Goal: Task Accomplishment & Management: Manage account settings

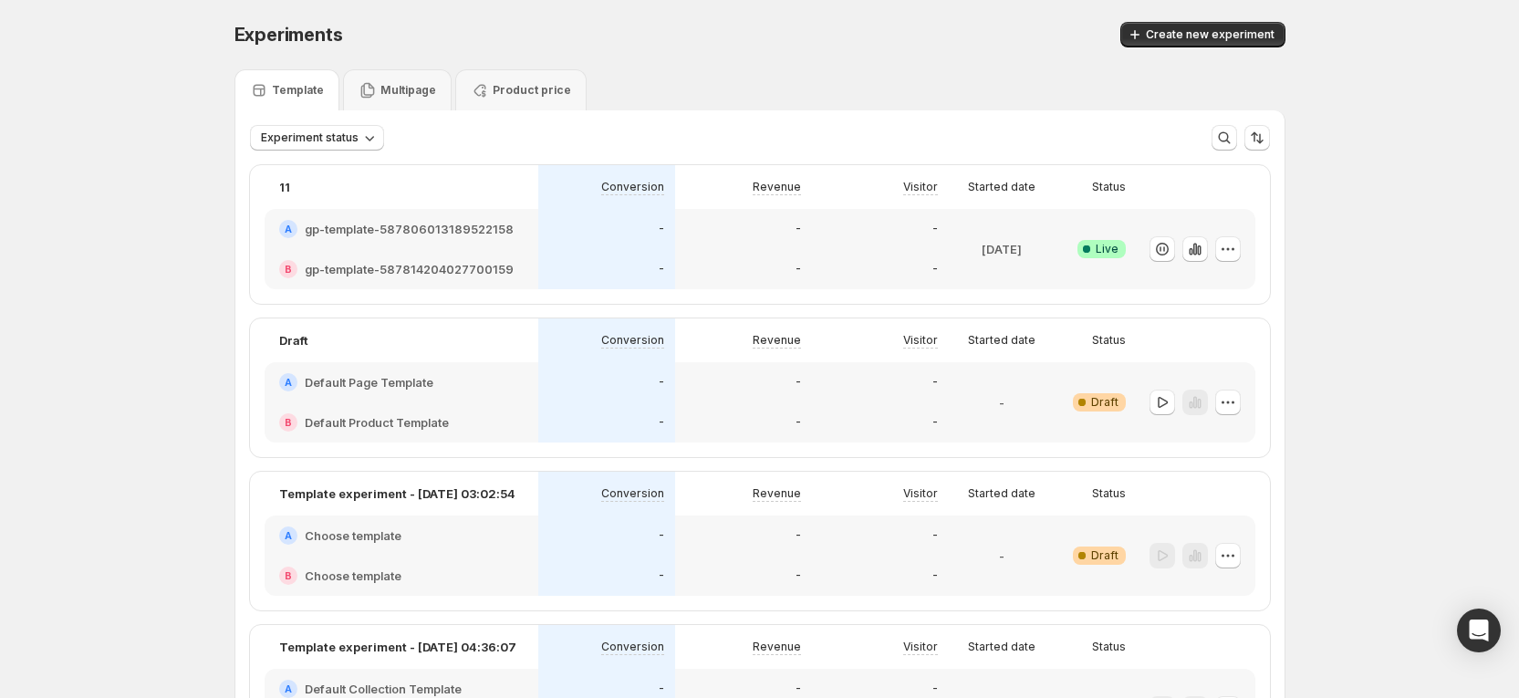
click at [599, 172] on div "Conversion" at bounding box center [606, 187] width 137 height 44
click at [699, 98] on div "Template Multipage Product price" at bounding box center [760, 89] width 1051 height 41
click at [1084, 251] on div "Success Complete Live" at bounding box center [1096, 249] width 60 height 18
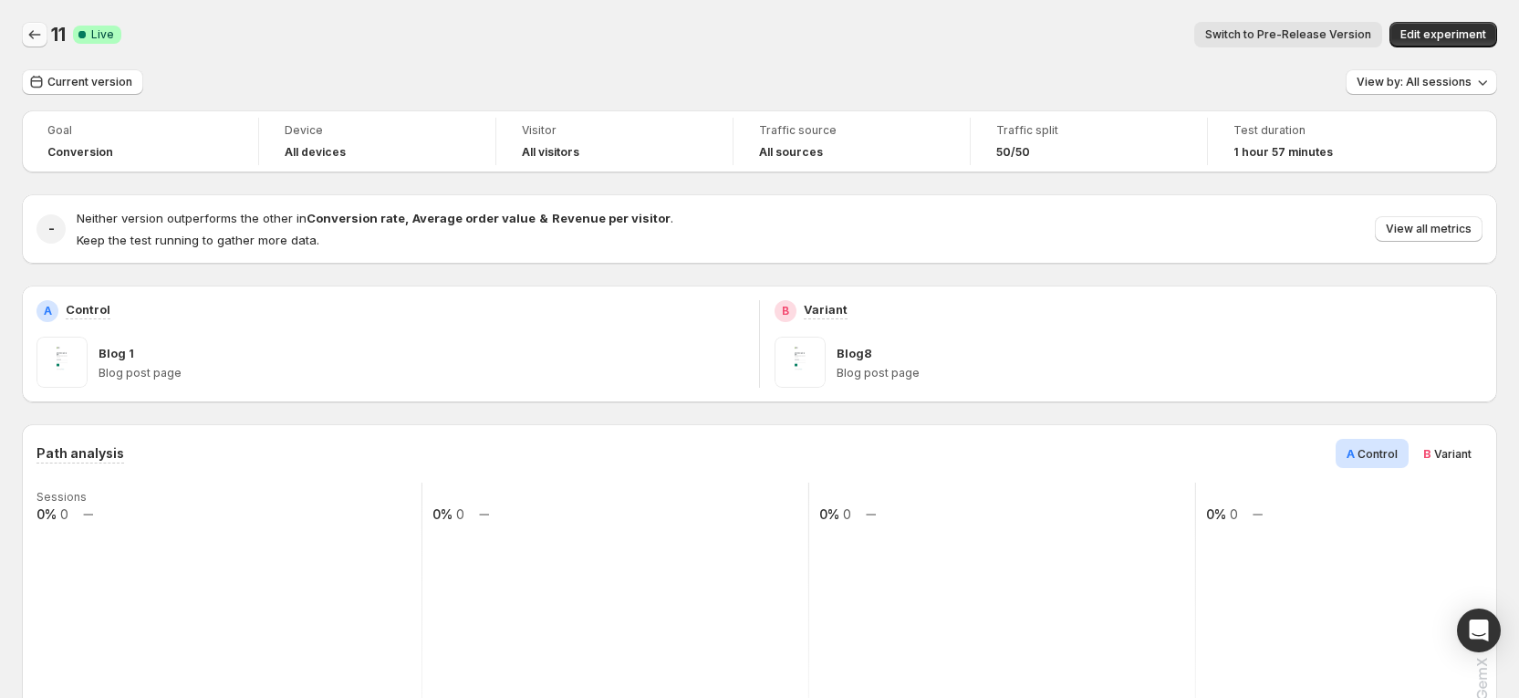
click at [35, 36] on icon "Back" at bounding box center [35, 35] width 18 height 18
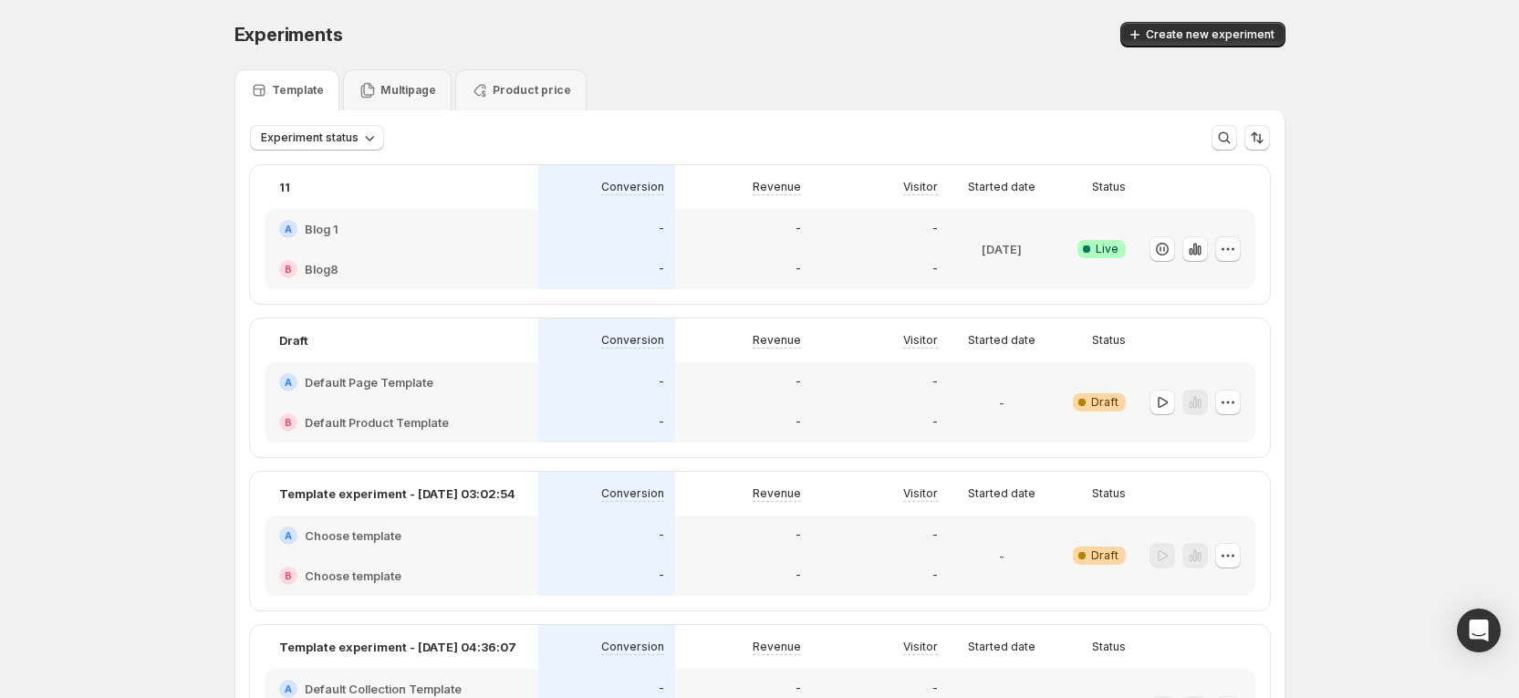
click at [1231, 249] on icon "button" at bounding box center [1228, 249] width 18 height 18
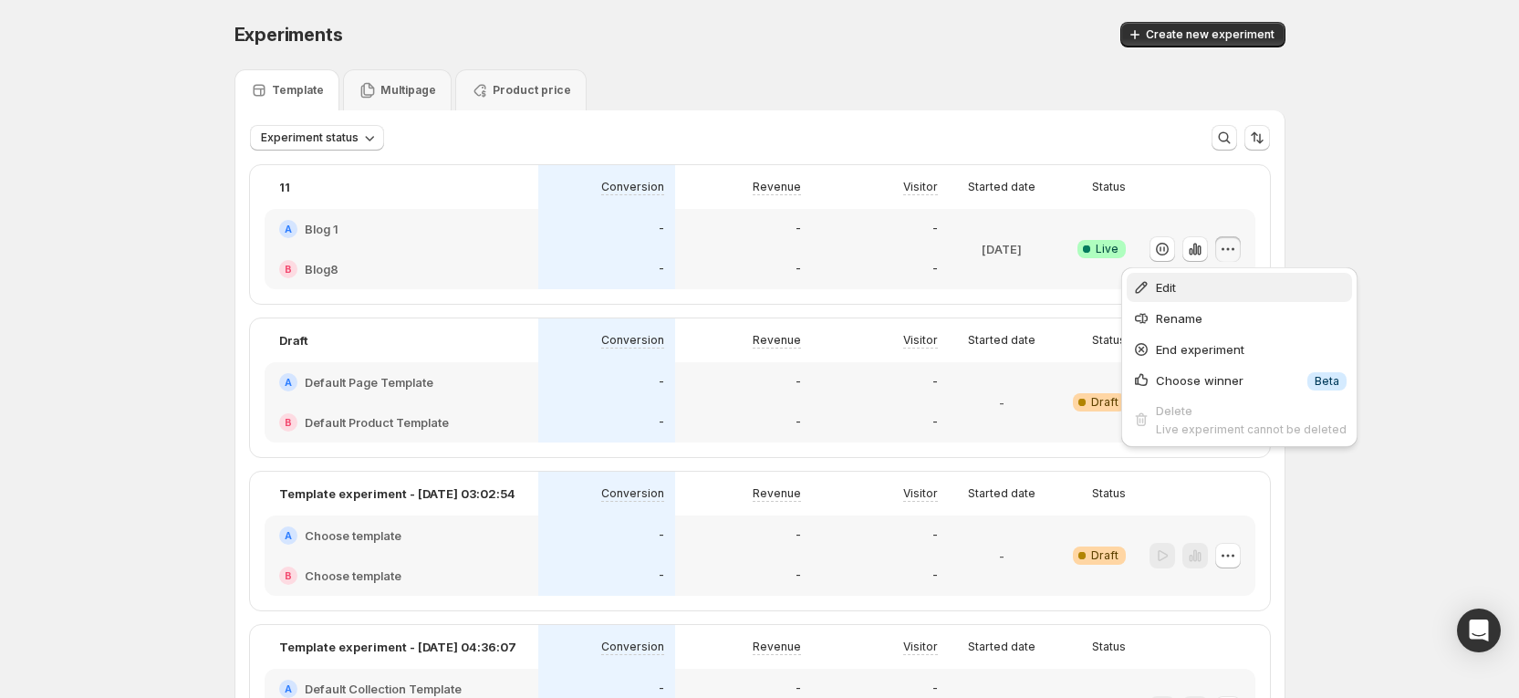
click at [1194, 291] on span "Edit" at bounding box center [1251, 287] width 191 height 18
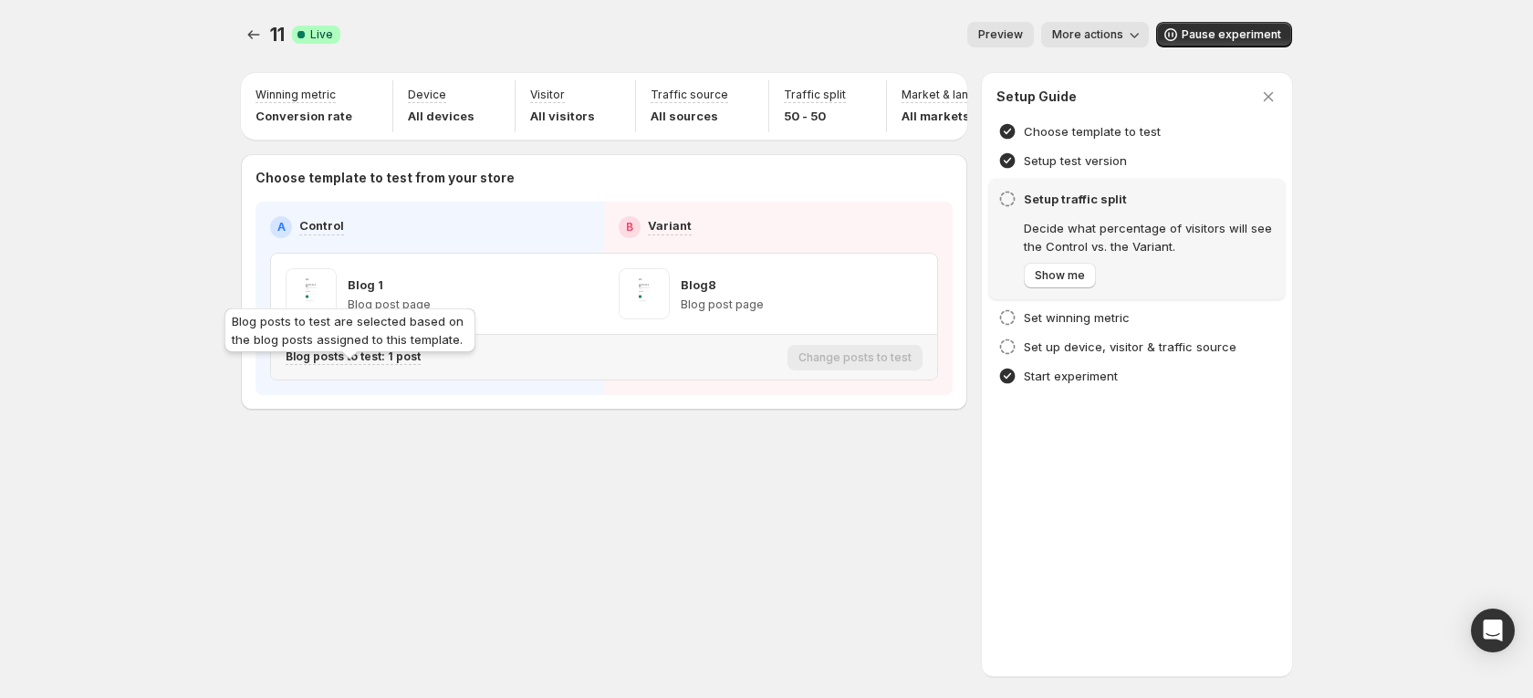
click at [365, 364] on p "Blog posts to test: 1 post" at bounding box center [353, 356] width 135 height 15
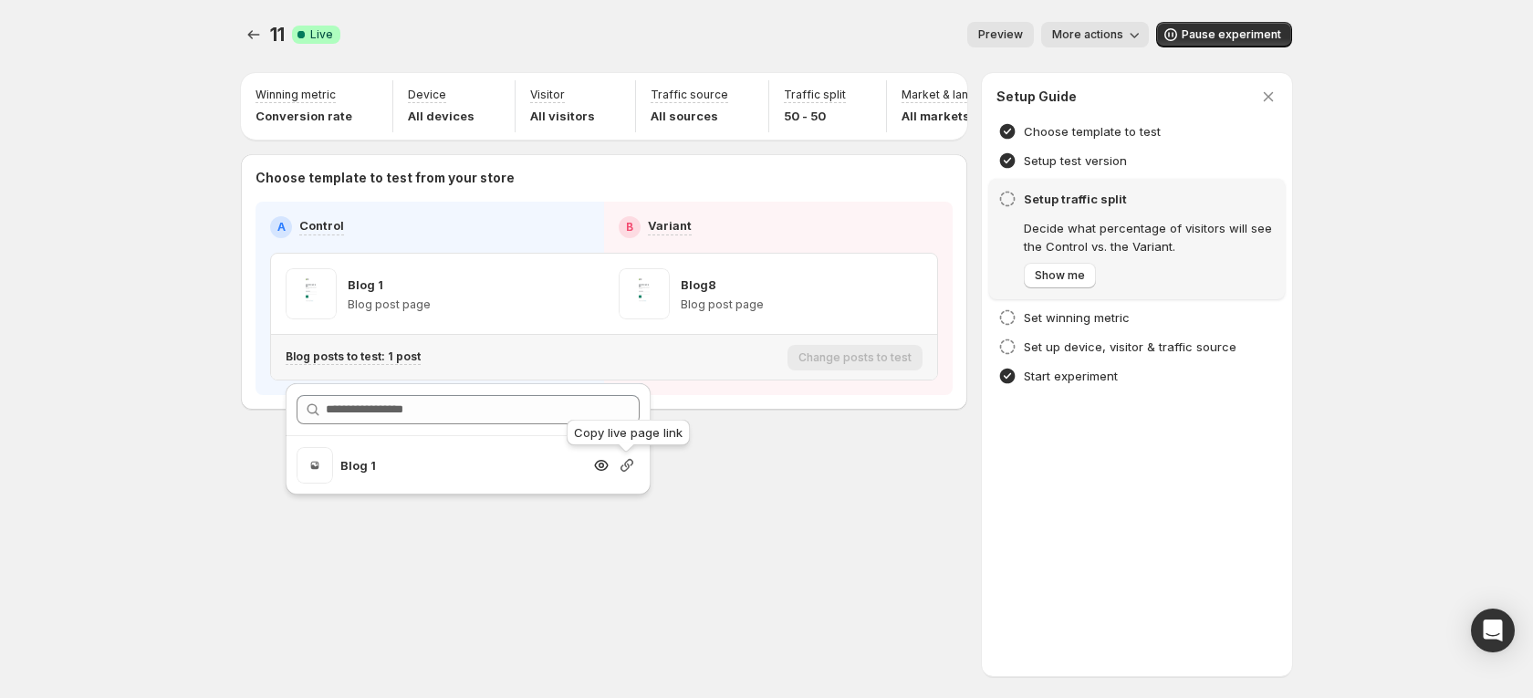
click at [627, 469] on icon "button" at bounding box center [627, 465] width 18 height 18
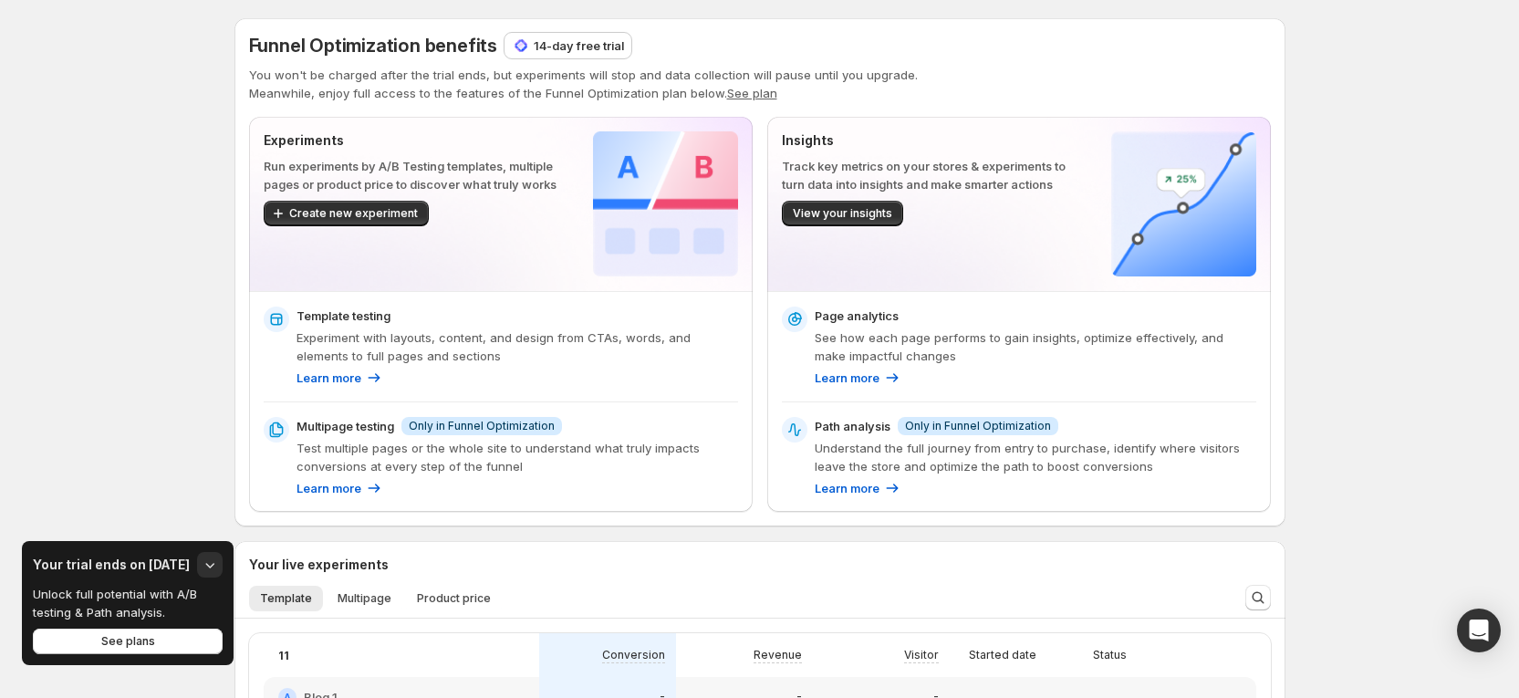
click at [1384, 197] on div "Funnel Optimization benefits 14-day free trial You won't be charged after the t…" at bounding box center [759, 647] width 1519 height 1294
click at [104, 272] on div "Funnel Optimization benefits 14-day free trial You won't be charged after the t…" at bounding box center [759, 647] width 1519 height 1294
click at [1360, 245] on div "Funnel Optimization benefits 14-day free trial You won't be charged after the t…" at bounding box center [759, 647] width 1519 height 1294
click at [600, 47] on p "14-day free trial" at bounding box center [579, 45] width 90 height 18
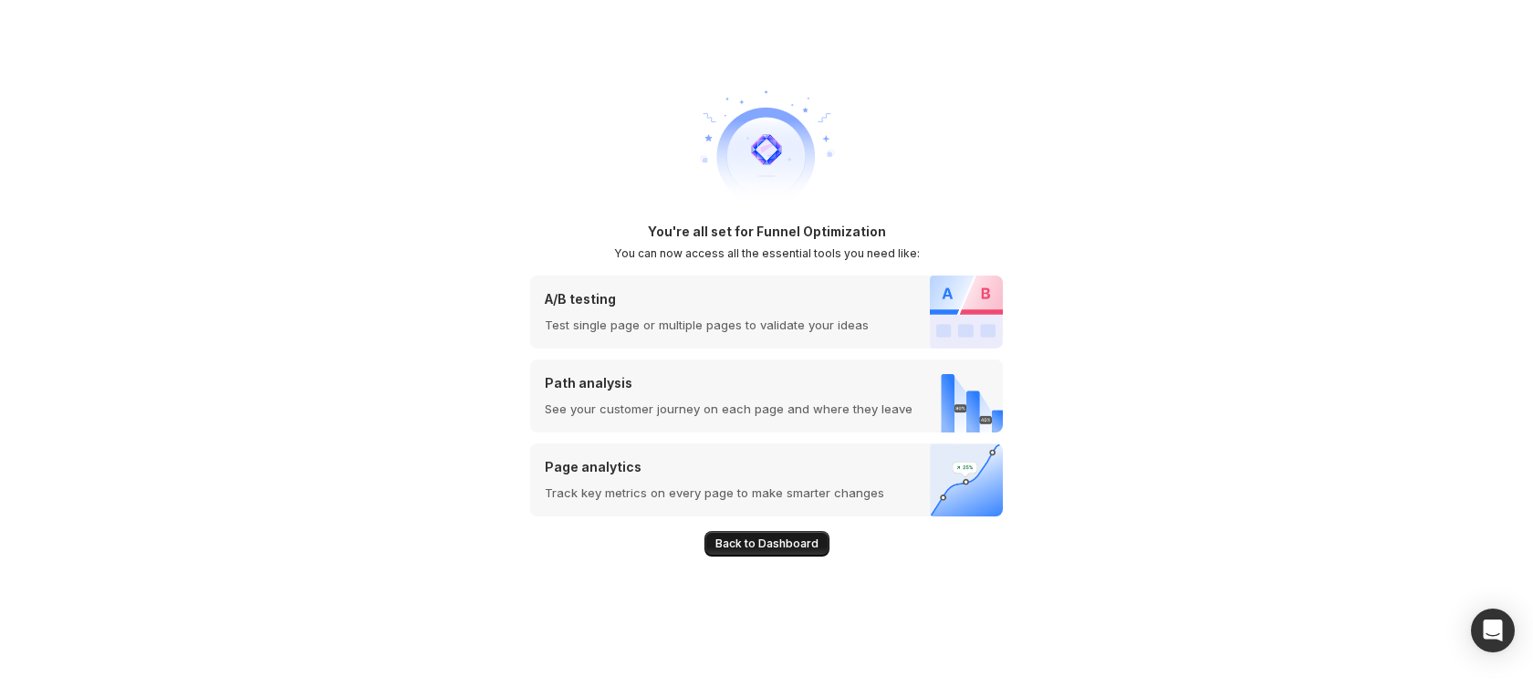
click at [746, 531] on button "Back to Dashboard" at bounding box center [766, 544] width 125 height 26
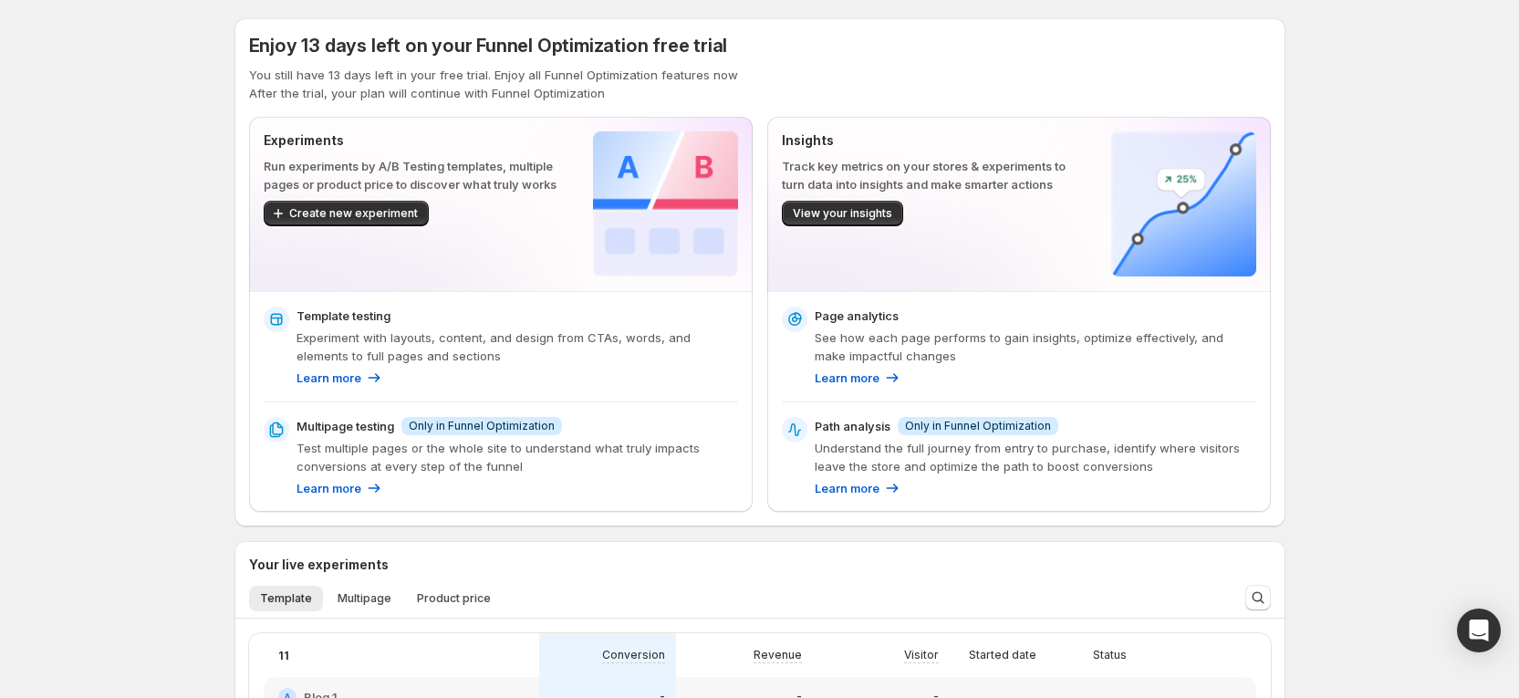
click at [1380, 331] on div "Enjoy 13 days left on your Funnel Optimization free trial You still have 13 day…" at bounding box center [759, 647] width 1519 height 1294
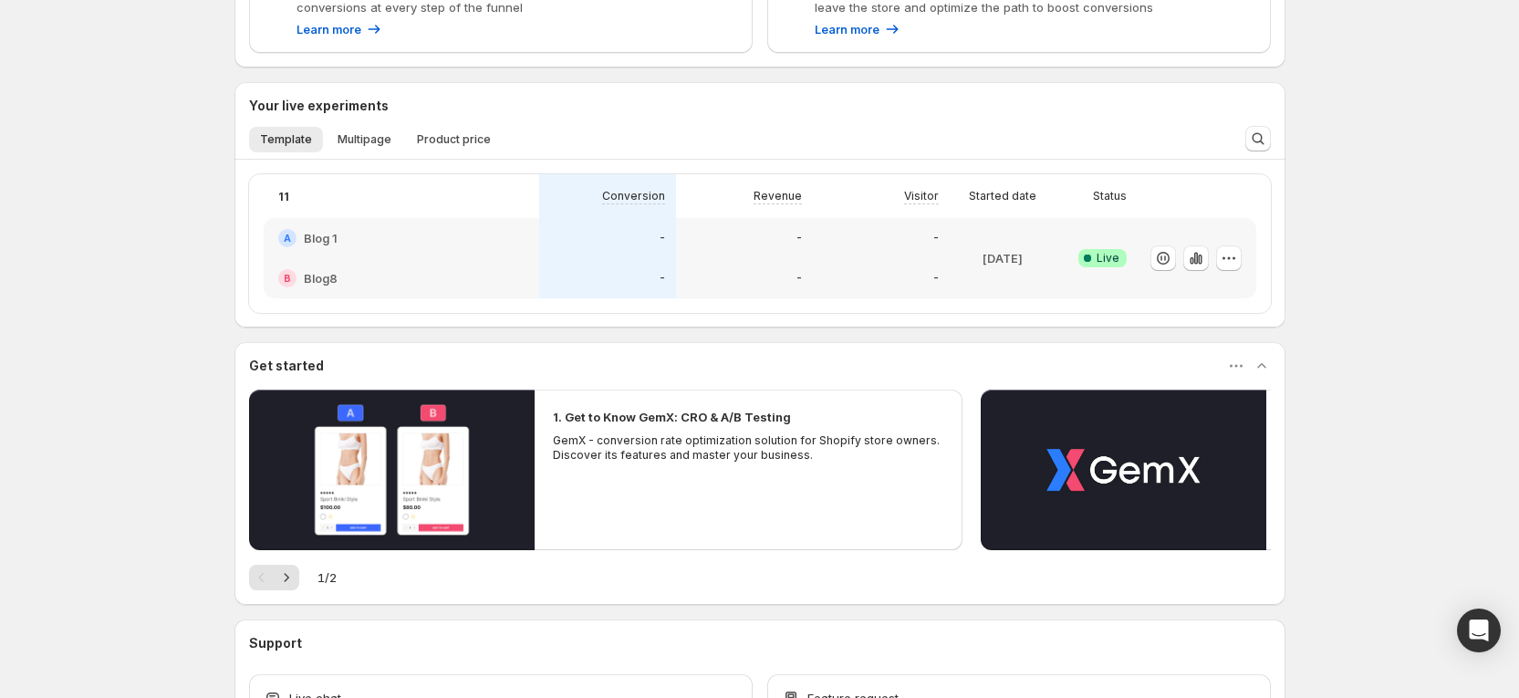
scroll to position [547, 0]
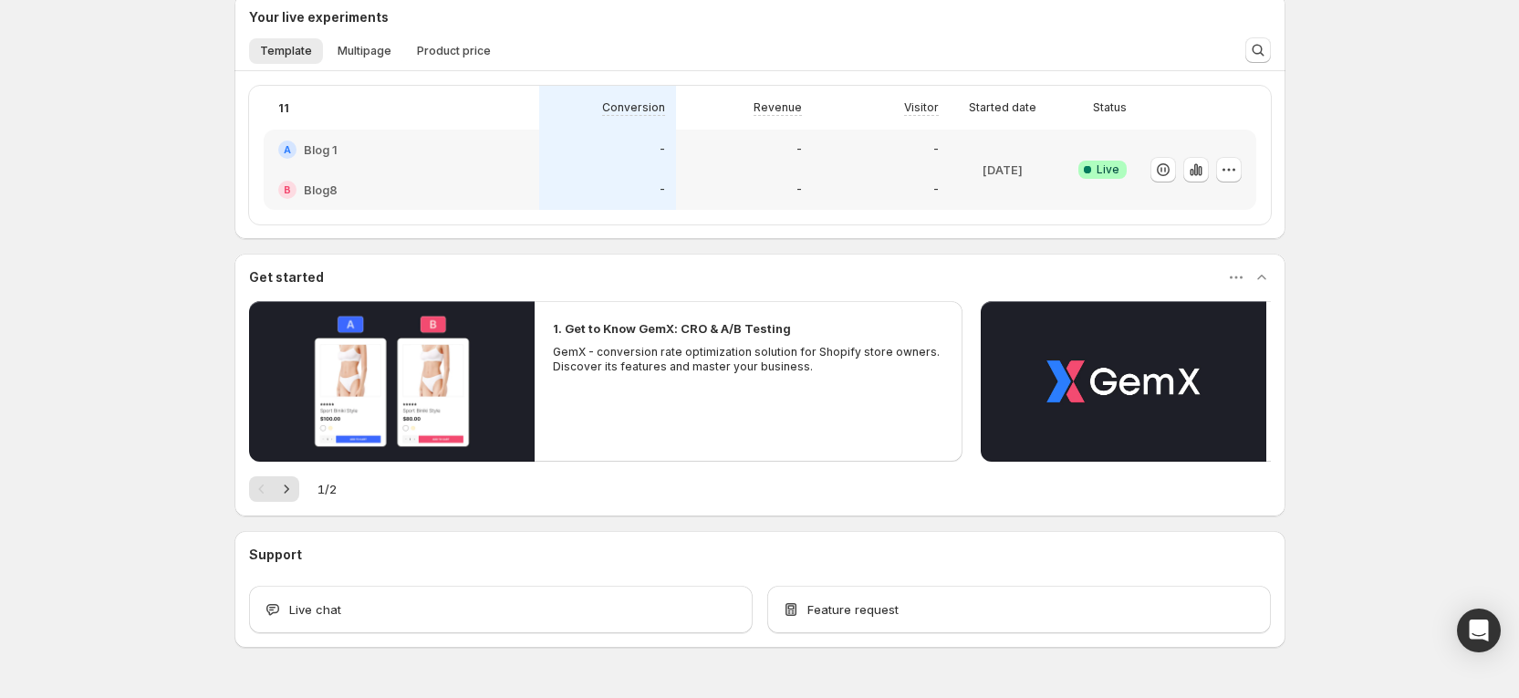
click at [1407, 189] on div "Enjoy 13 days left on your Funnel Optimization free trial You still have 13 day…" at bounding box center [759, 100] width 1519 height 1294
click at [1361, 264] on div "Enjoy 13 days left on your Funnel Optimization free trial You still have 13 day…" at bounding box center [759, 100] width 1519 height 1294
click at [195, 305] on div "Enjoy 13 days left on your Funnel Optimization free trial You still have 13 day…" at bounding box center [759, 100] width 1519 height 1294
click at [1200, 174] on icon "button" at bounding box center [1196, 170] width 18 height 18
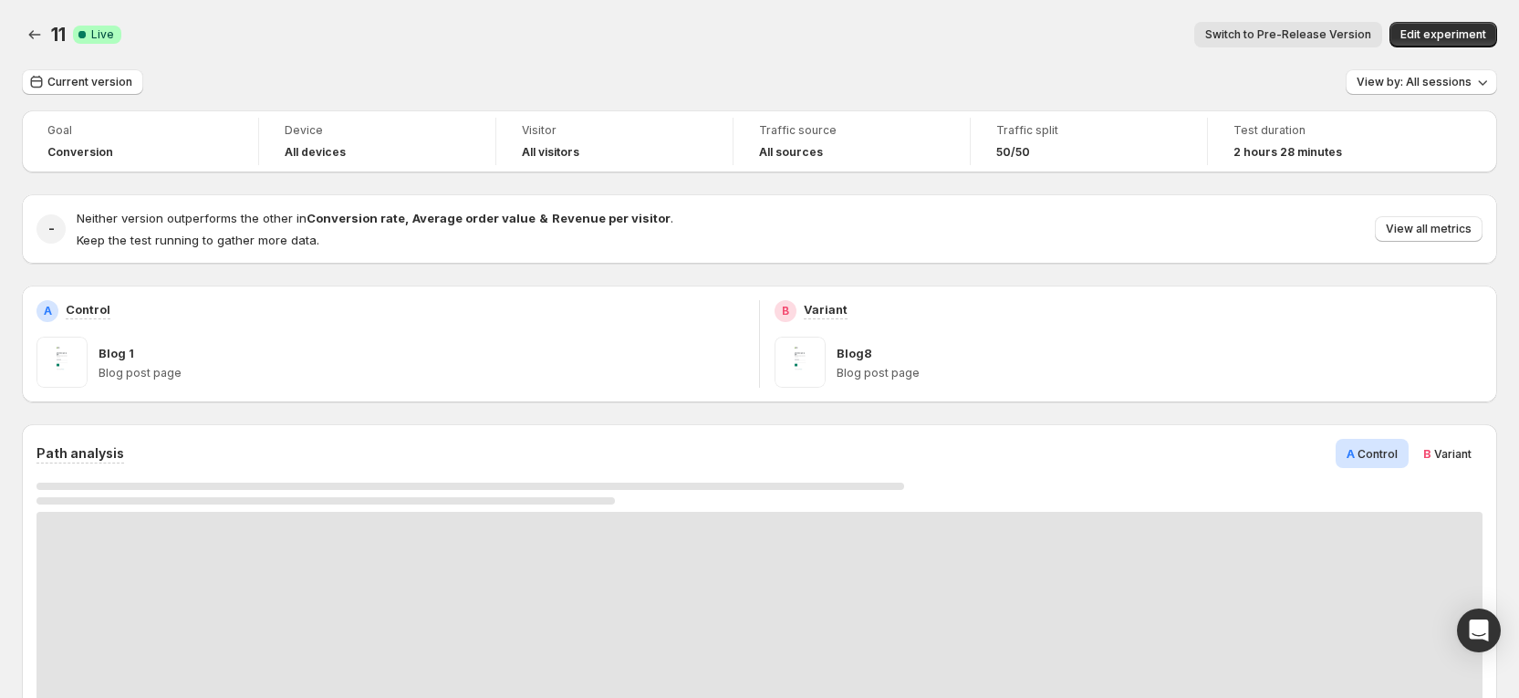
scroll to position [547, 0]
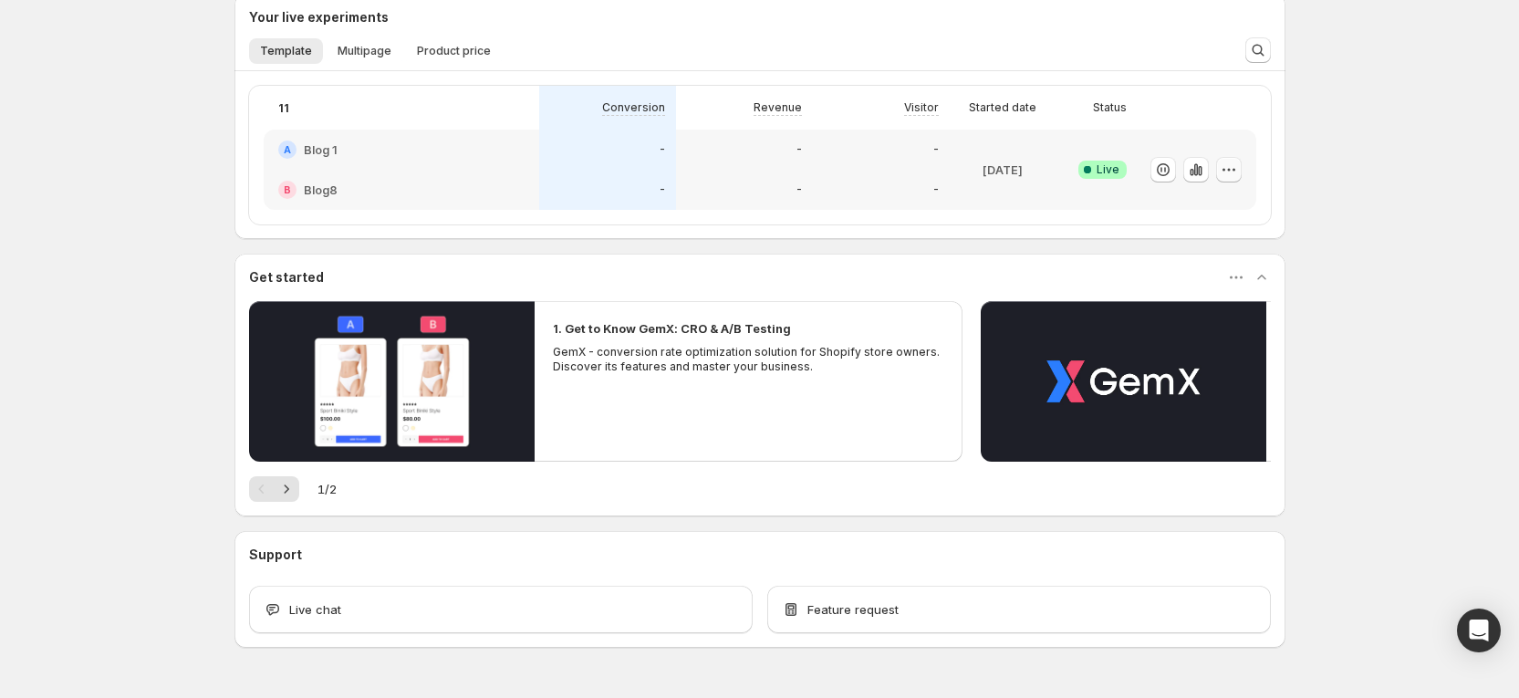
click at [1238, 172] on icon "button" at bounding box center [1229, 170] width 18 height 18
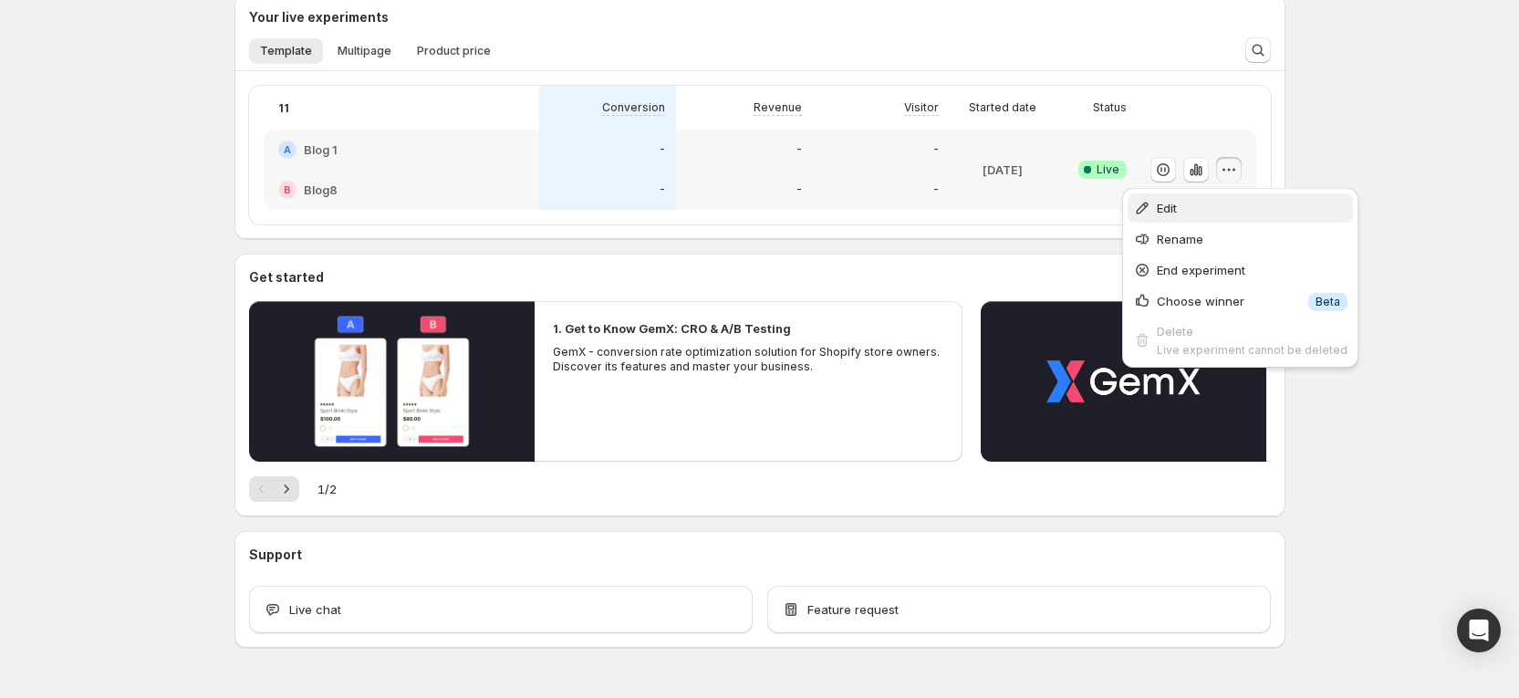
click at [1188, 209] on span "Edit" at bounding box center [1252, 208] width 191 height 18
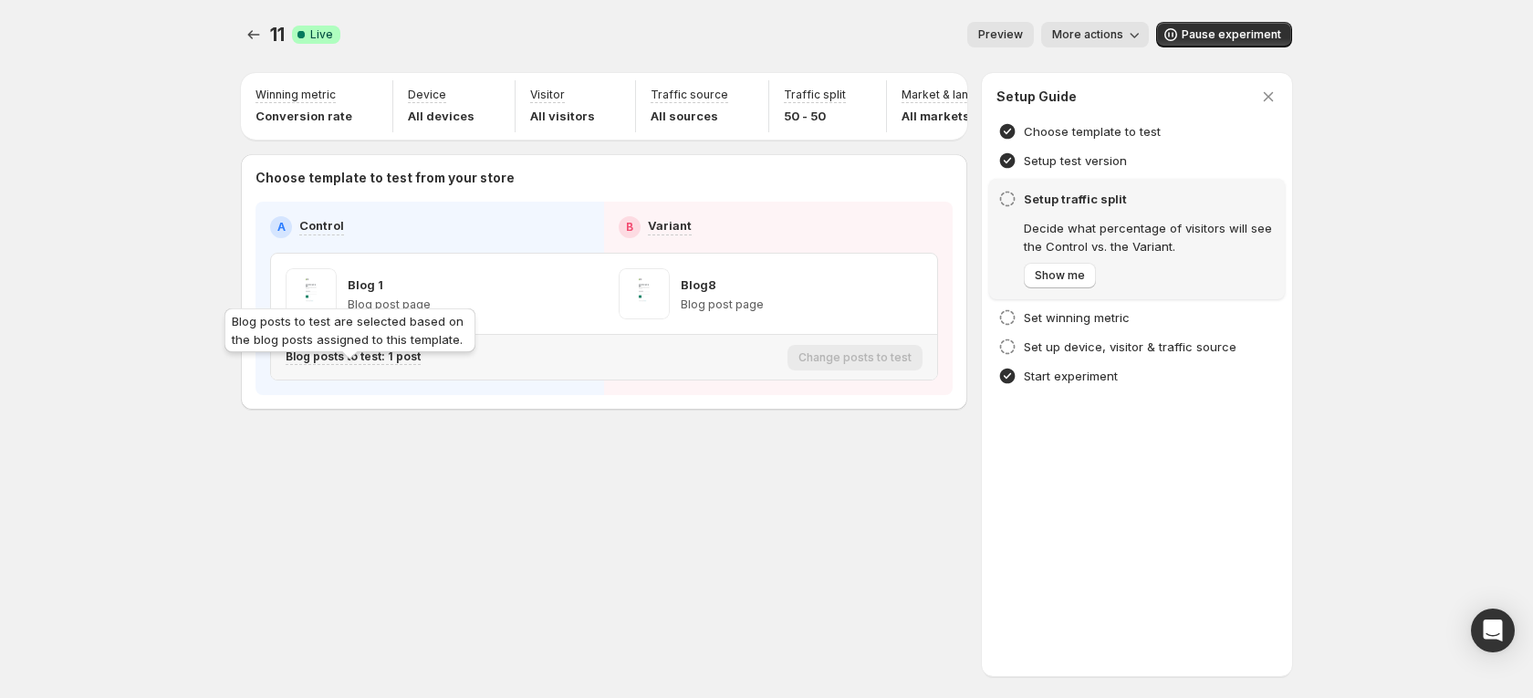
click at [389, 364] on p "Blog posts to test: 1 post" at bounding box center [353, 356] width 135 height 15
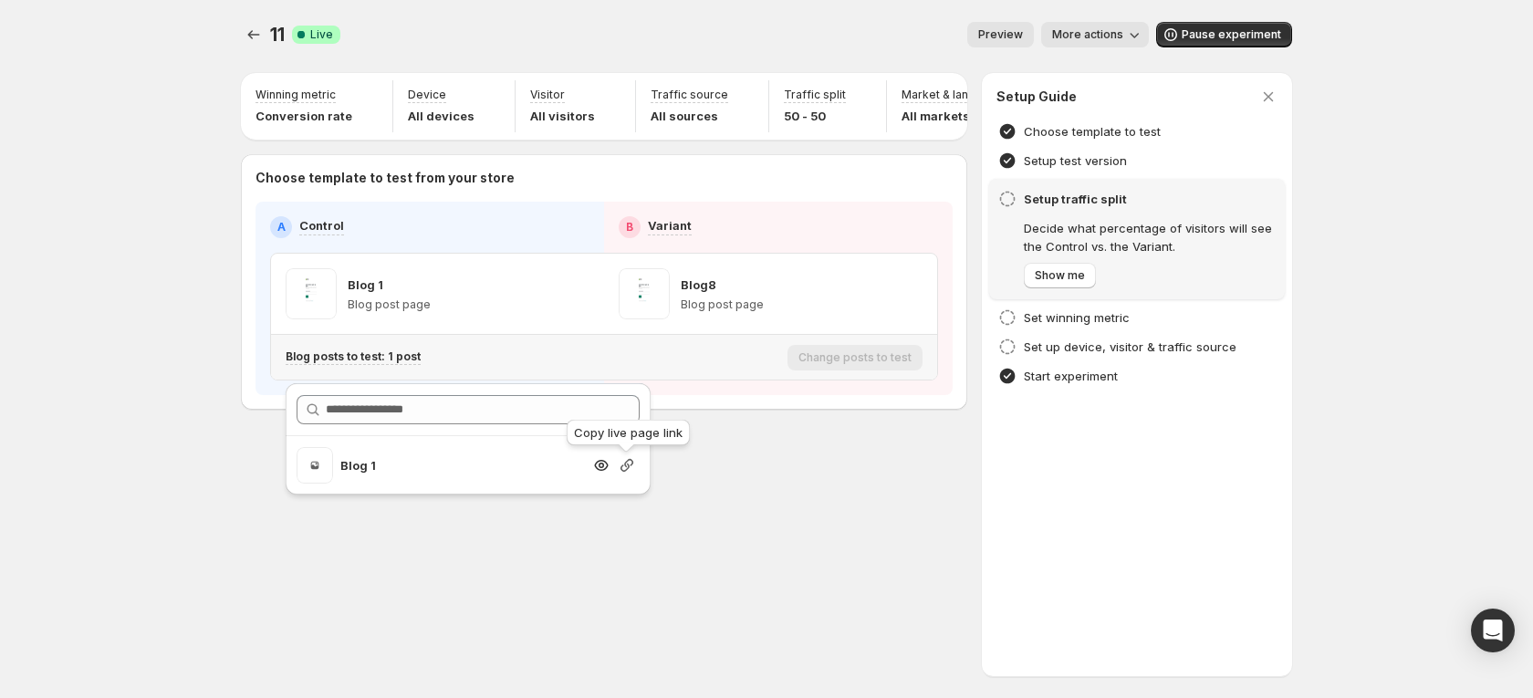
click at [631, 471] on icon "button" at bounding box center [627, 465] width 18 height 18
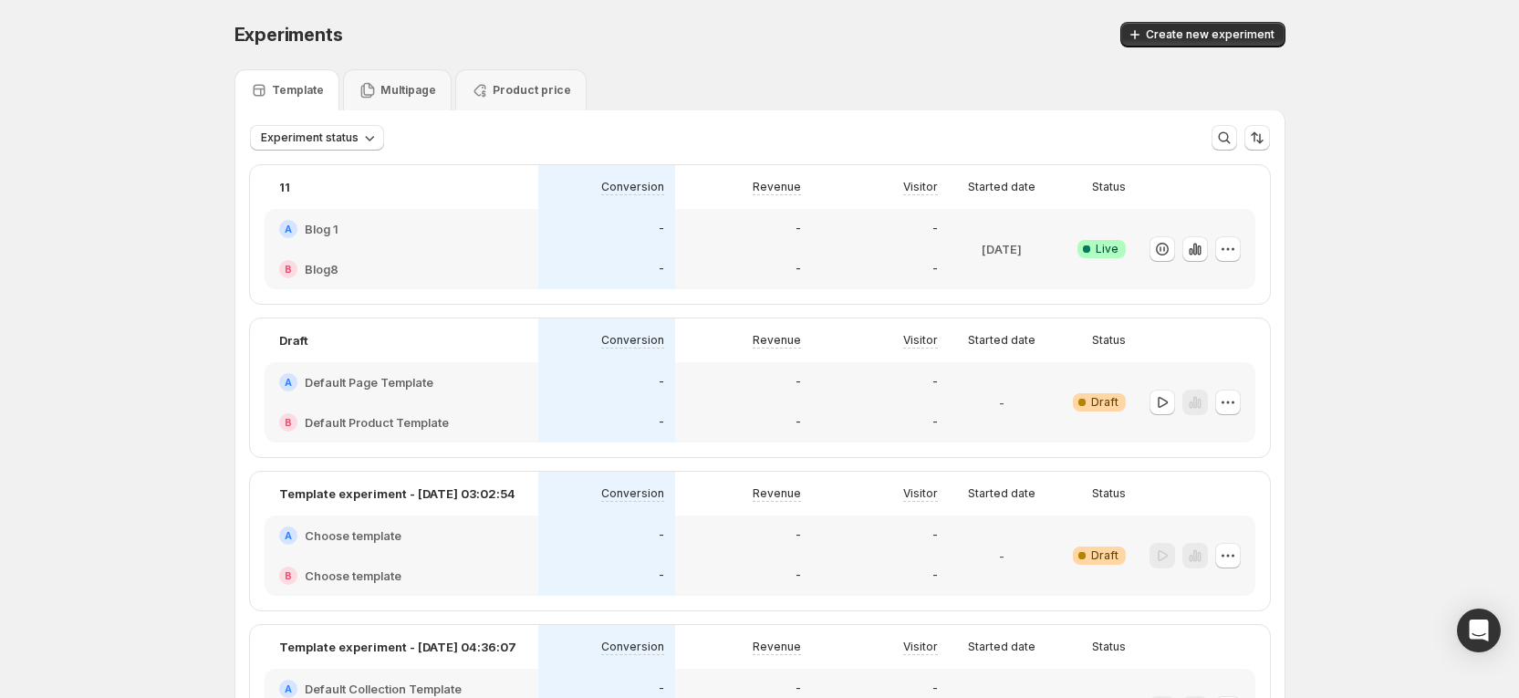
click at [424, 232] on div "A Blog 1" at bounding box center [401, 229] width 245 height 18
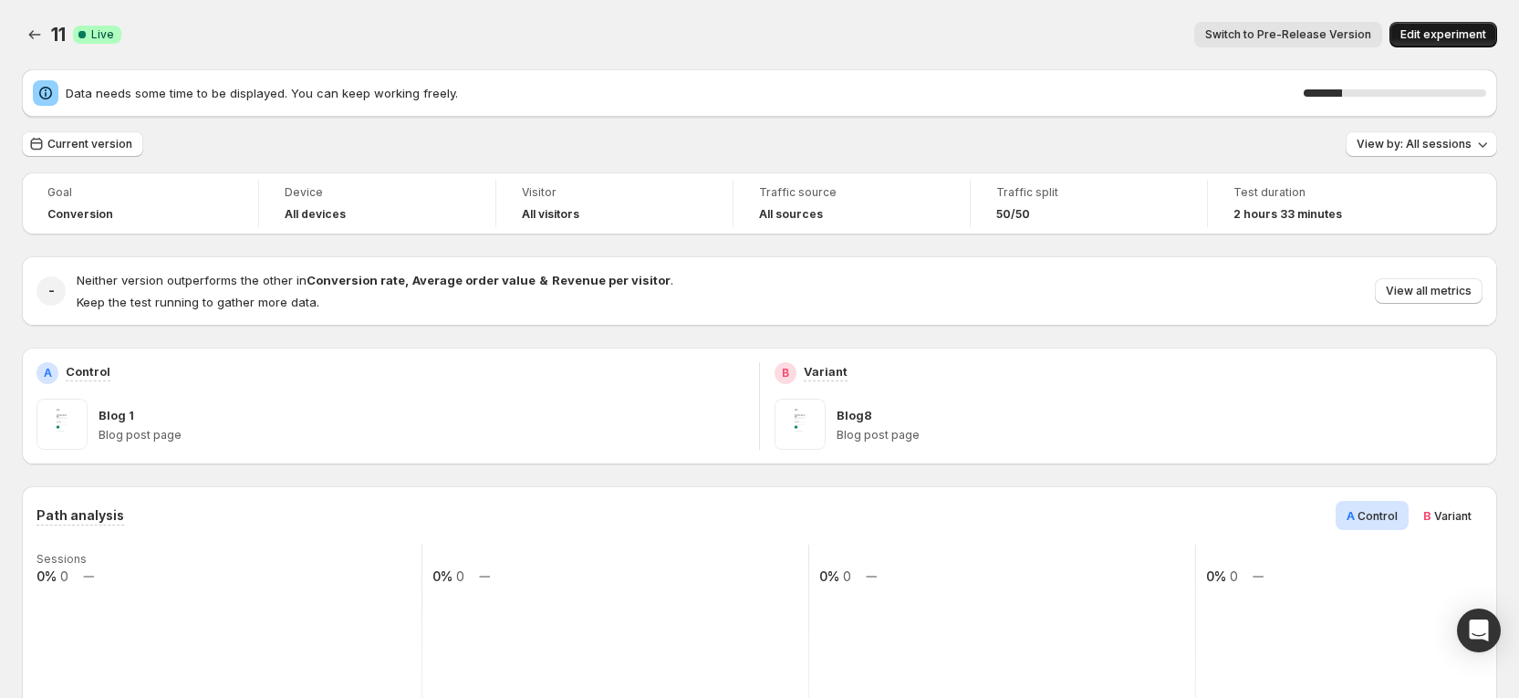
click at [1458, 36] on span "Edit experiment" at bounding box center [1444, 34] width 86 height 15
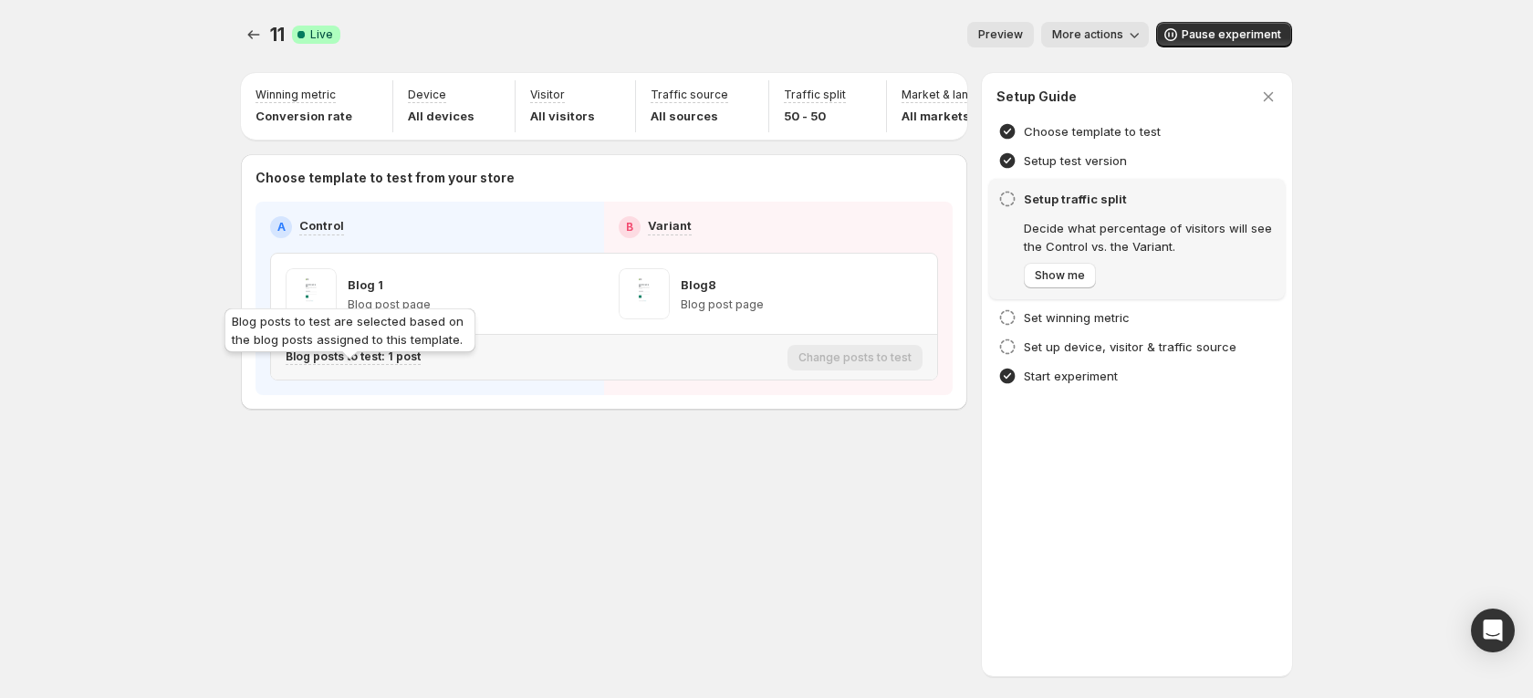
click at [401, 364] on p "Blog posts to test: 1 post" at bounding box center [353, 356] width 135 height 15
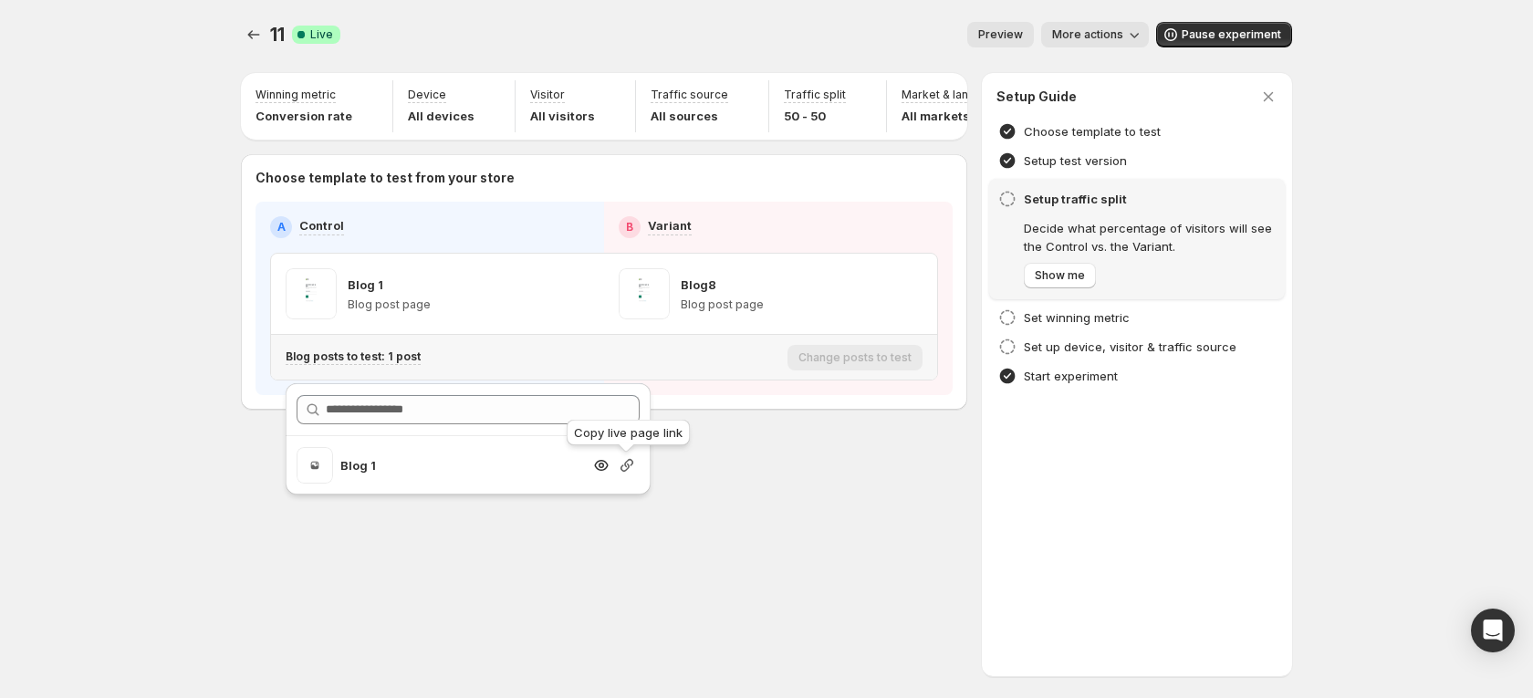
click at [632, 464] on icon "button" at bounding box center [627, 465] width 18 height 18
click at [912, 303] on icon "button" at bounding box center [910, 294] width 18 height 18
click at [578, 303] on icon "button" at bounding box center [577, 294] width 18 height 18
click at [630, 464] on icon "button" at bounding box center [627, 465] width 18 height 18
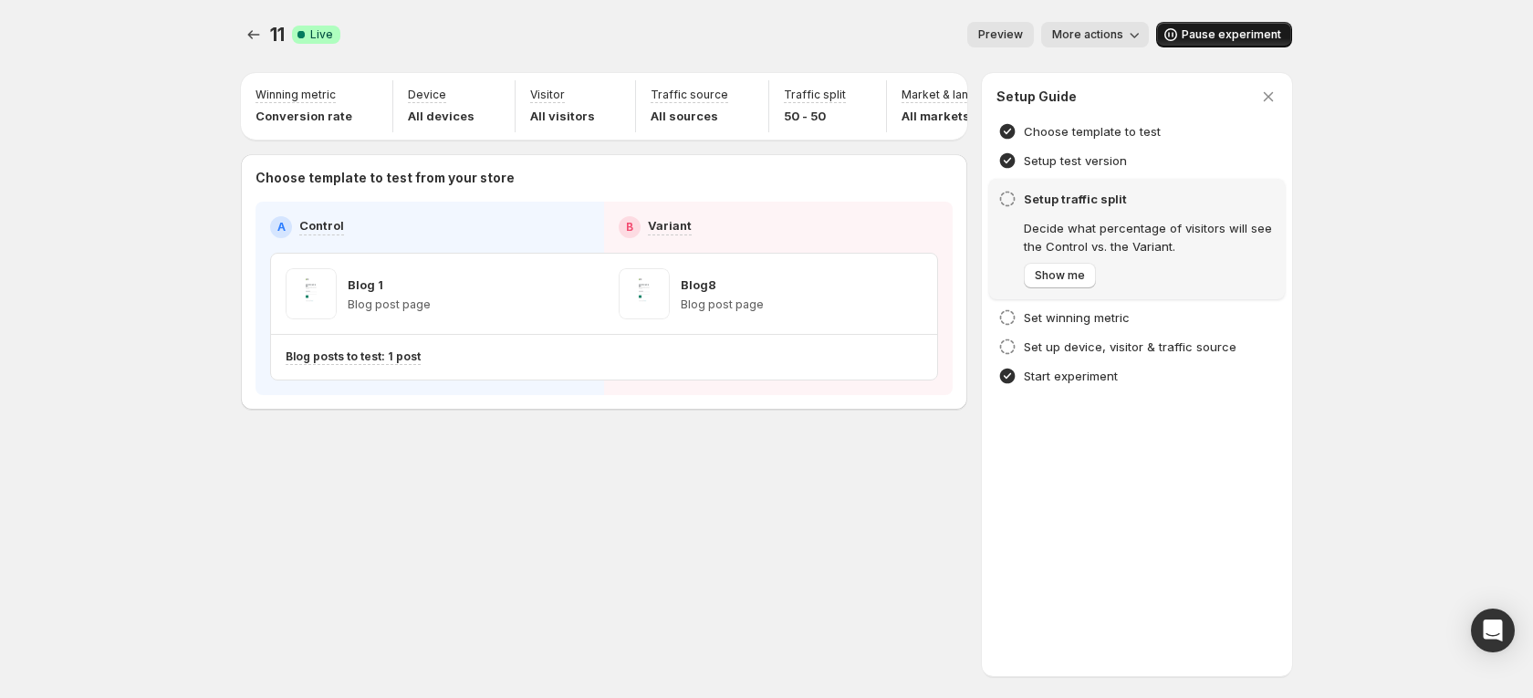
click at [1197, 39] on span "Pause experiment" at bounding box center [1231, 34] width 99 height 15
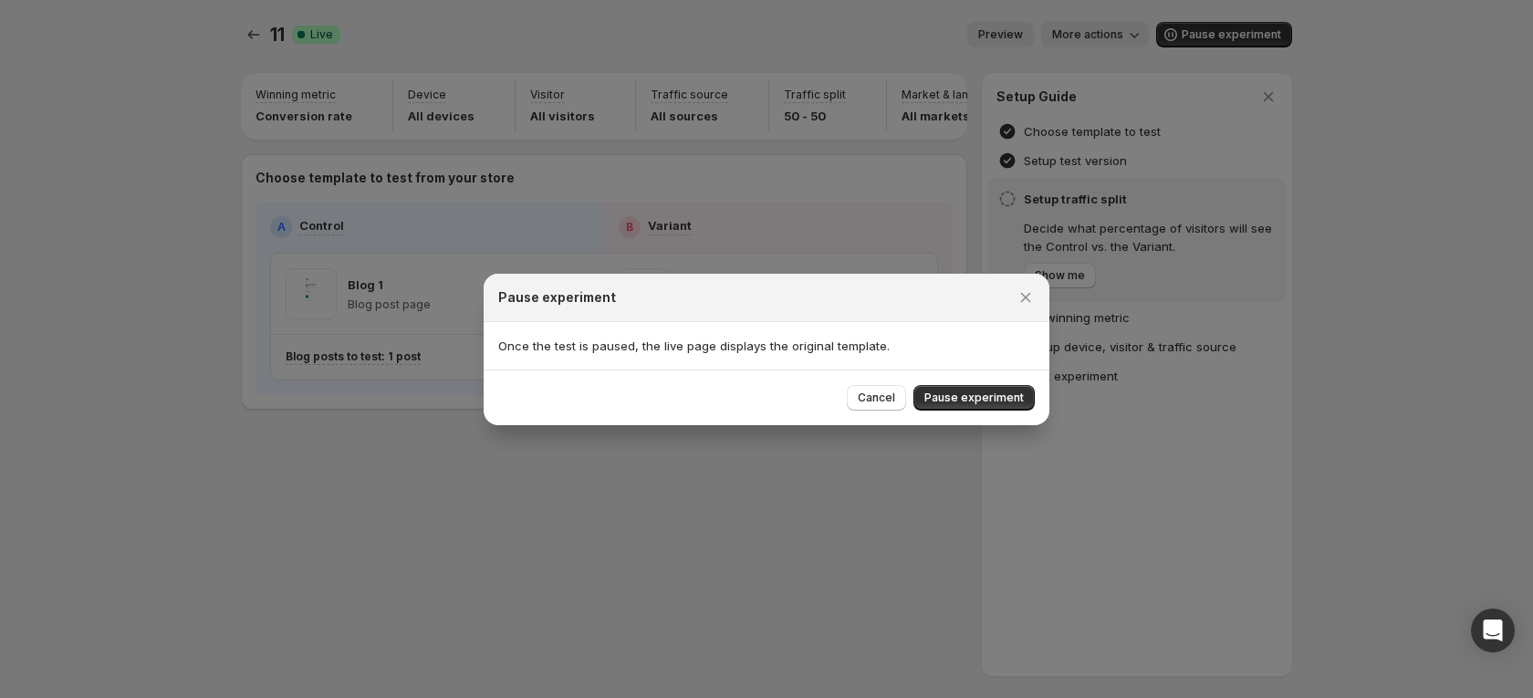
click at [981, 382] on div "Cancel Pause experiment" at bounding box center [767, 398] width 566 height 56
click at [977, 392] on span "Pause experiment" at bounding box center [973, 398] width 99 height 15
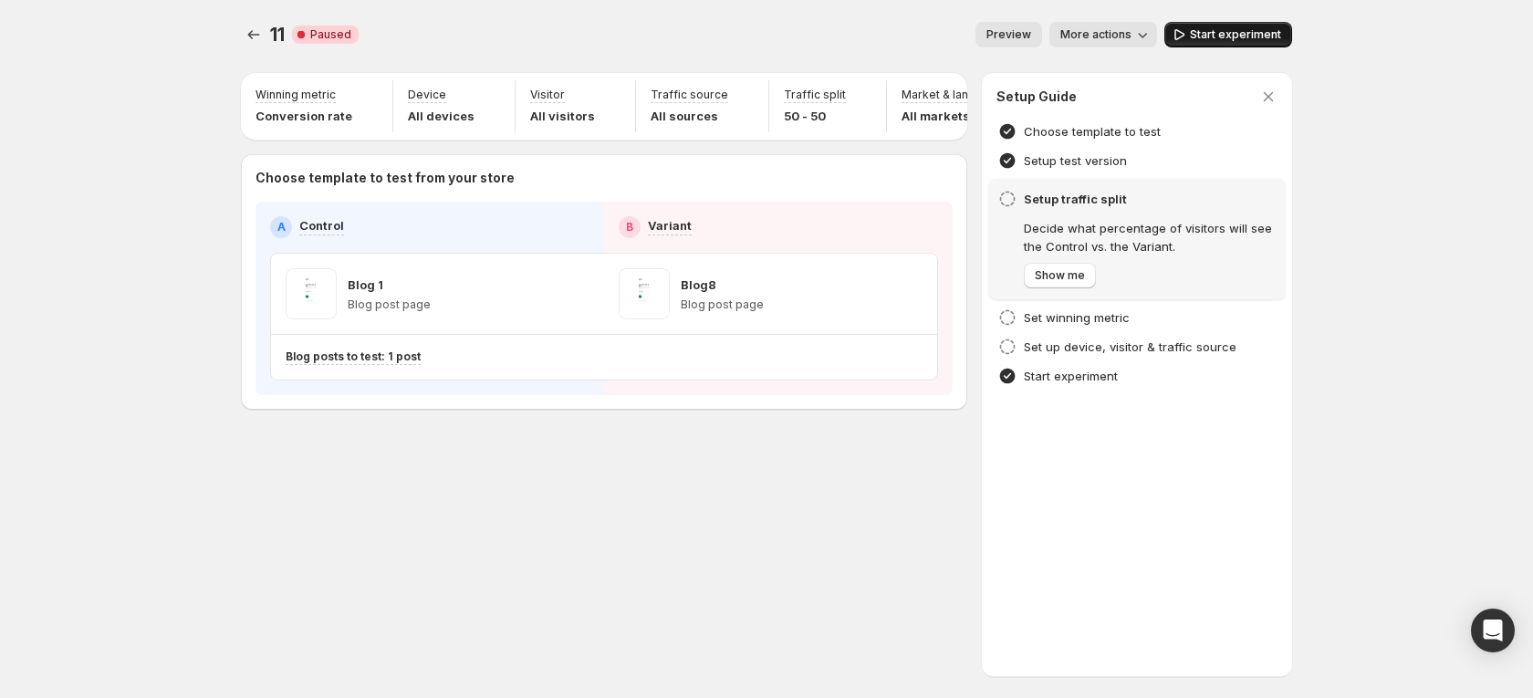
click at [1217, 34] on span "Start experiment" at bounding box center [1235, 34] width 91 height 15
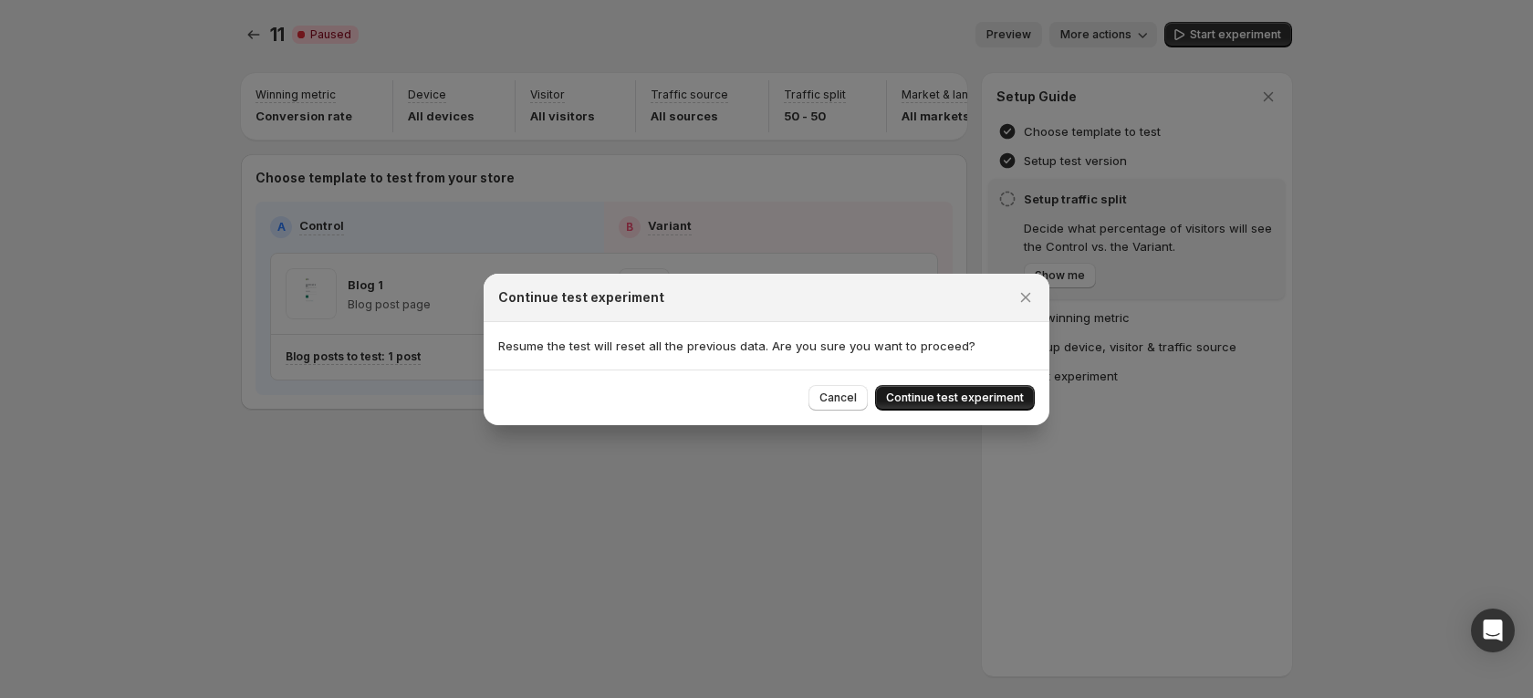
click at [964, 390] on button "Continue test experiment" at bounding box center [955, 398] width 160 height 26
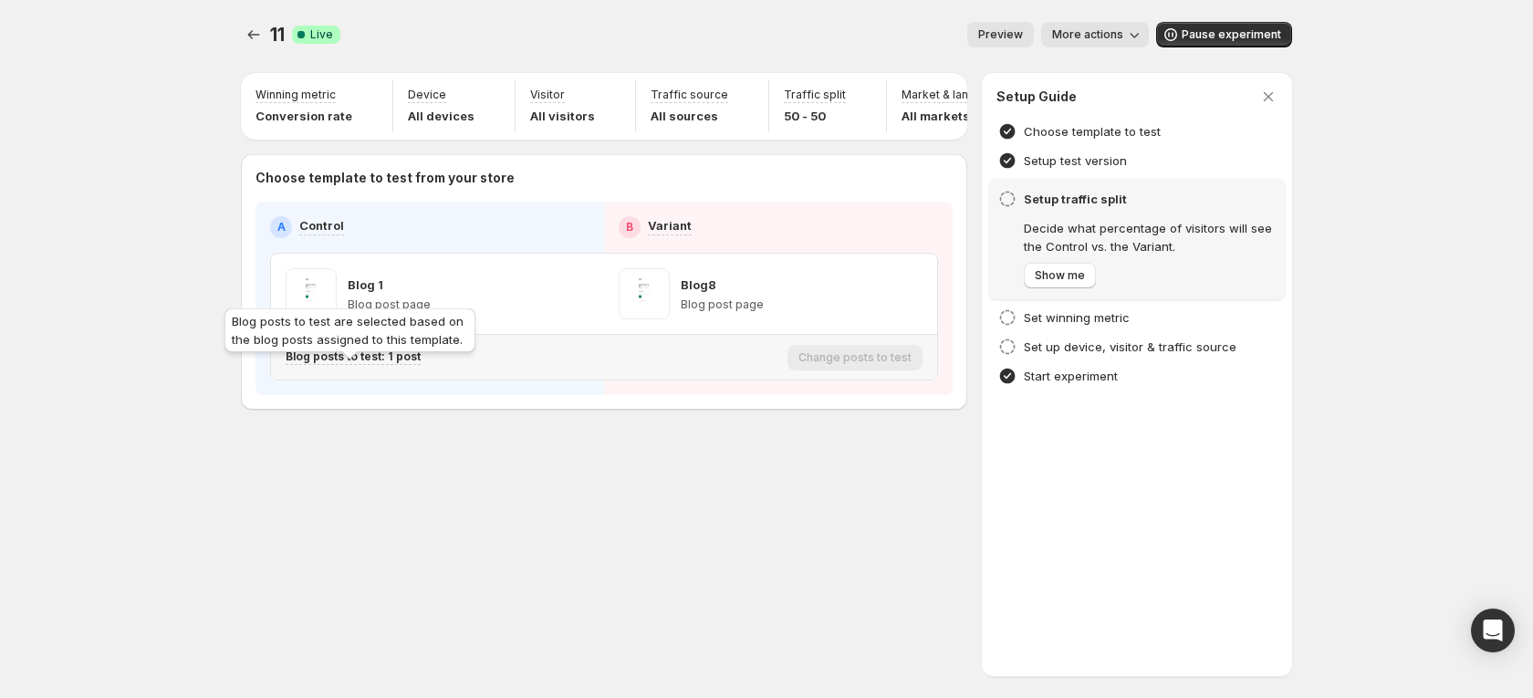
click at [403, 364] on p "Blog posts to test: 1 post" at bounding box center [353, 356] width 135 height 15
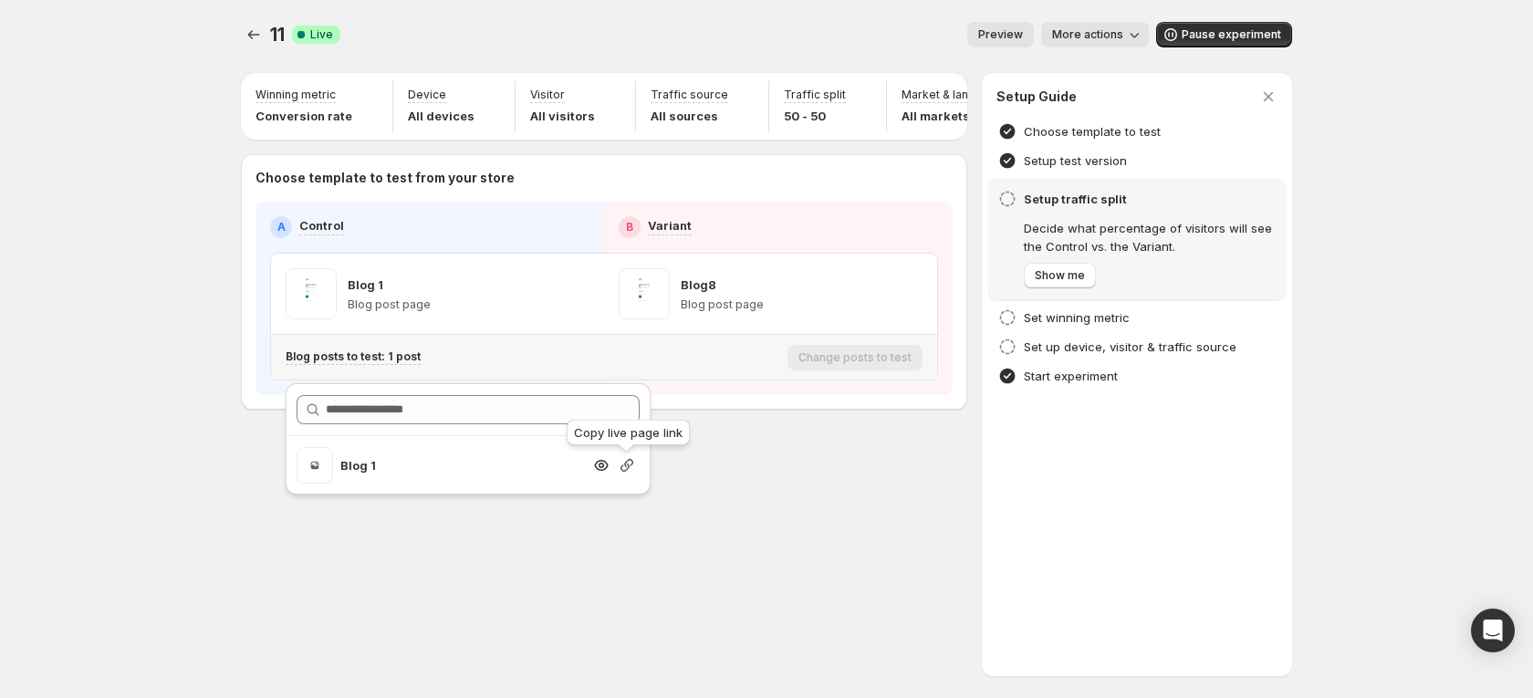
click at [620, 470] on icon "button" at bounding box center [627, 465] width 18 height 18
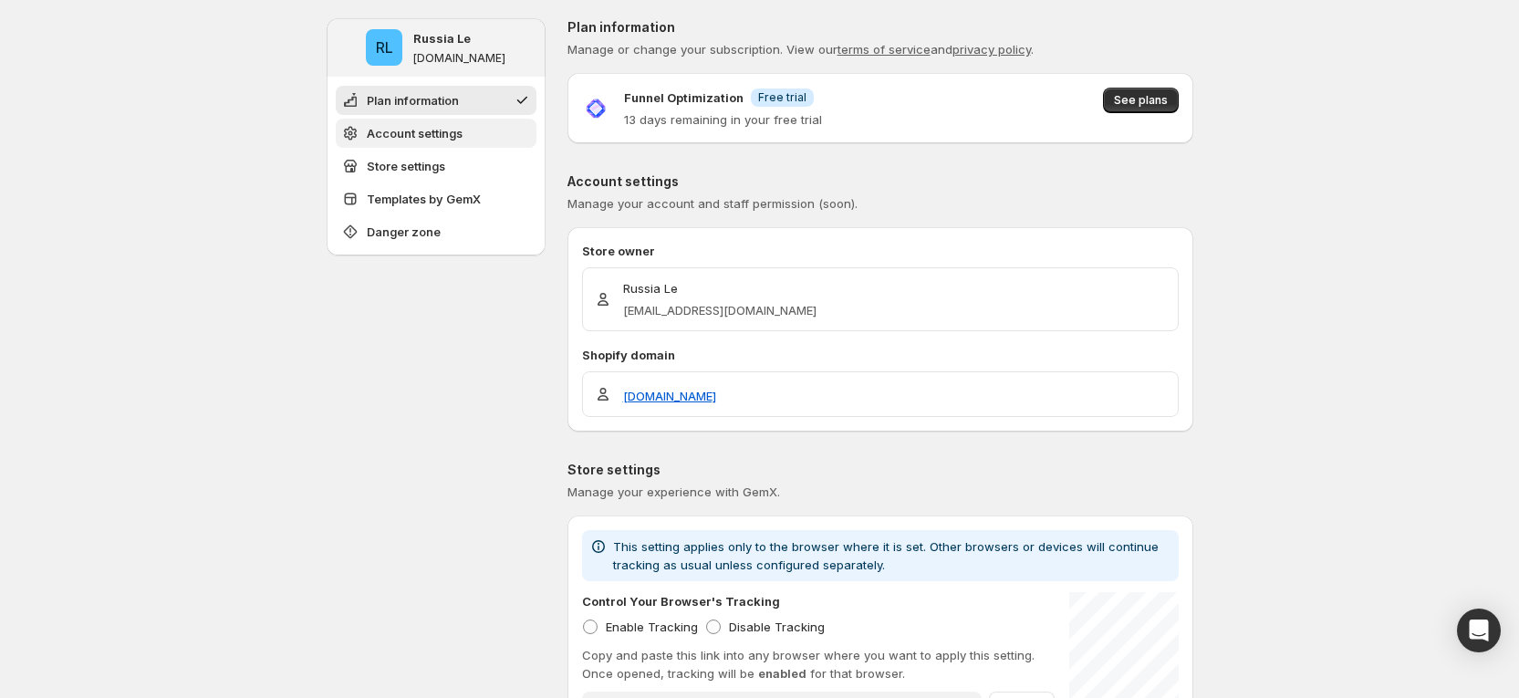
click at [451, 129] on span "Account settings" at bounding box center [415, 133] width 96 height 18
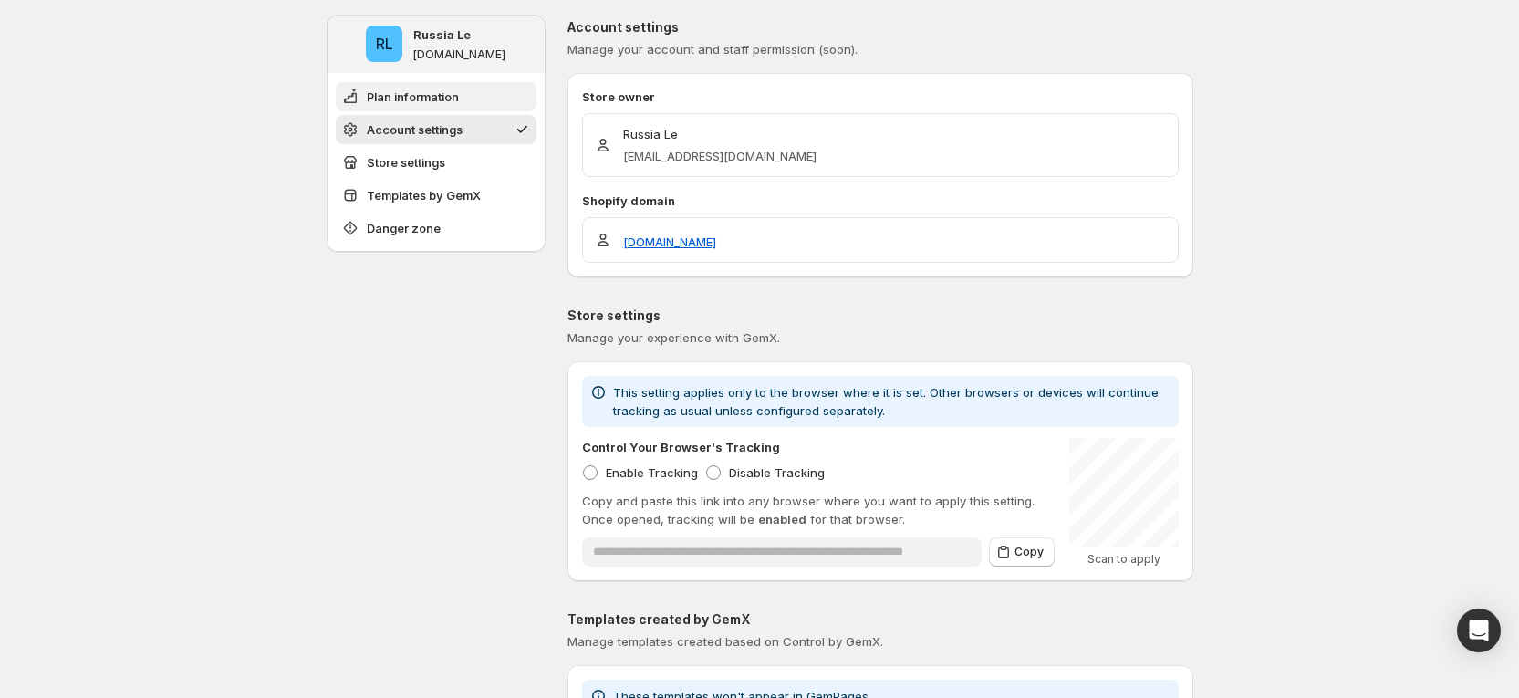
click at [453, 92] on span "Plan information" at bounding box center [413, 97] width 92 height 18
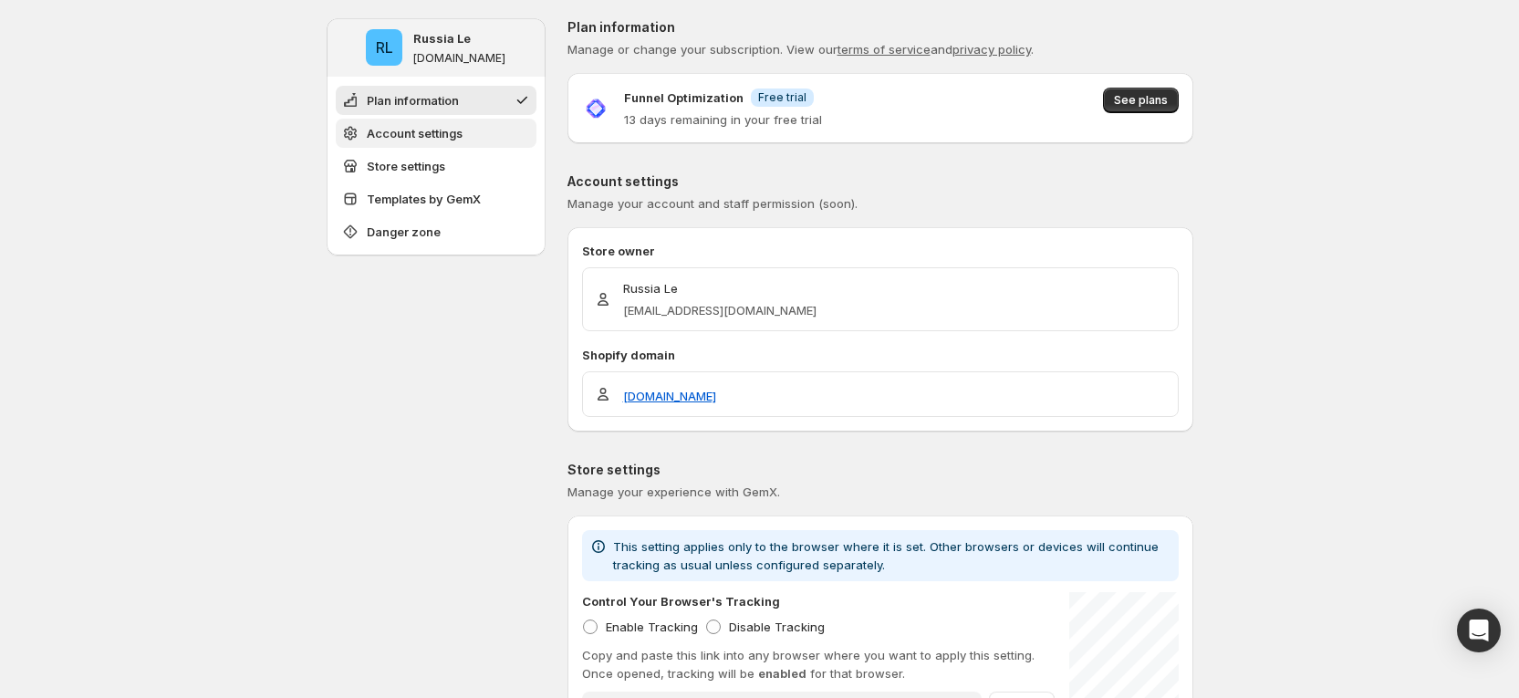
click at [447, 136] on span "Account settings" at bounding box center [415, 133] width 96 height 18
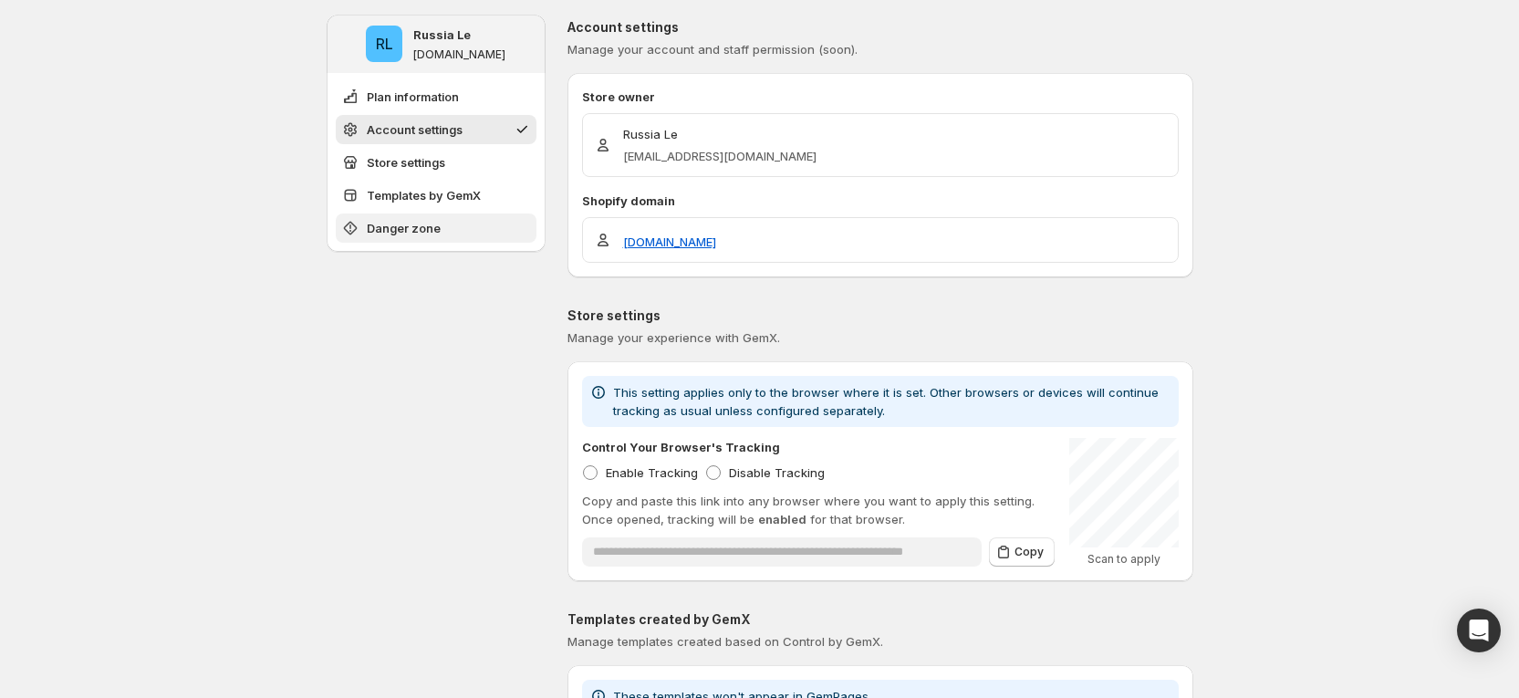
drag, startPoint x: 442, startPoint y: 203, endPoint x: 441, endPoint y: 235, distance: 31.0
click at [441, 206] on button "Templates by GemX" at bounding box center [436, 195] width 201 height 29
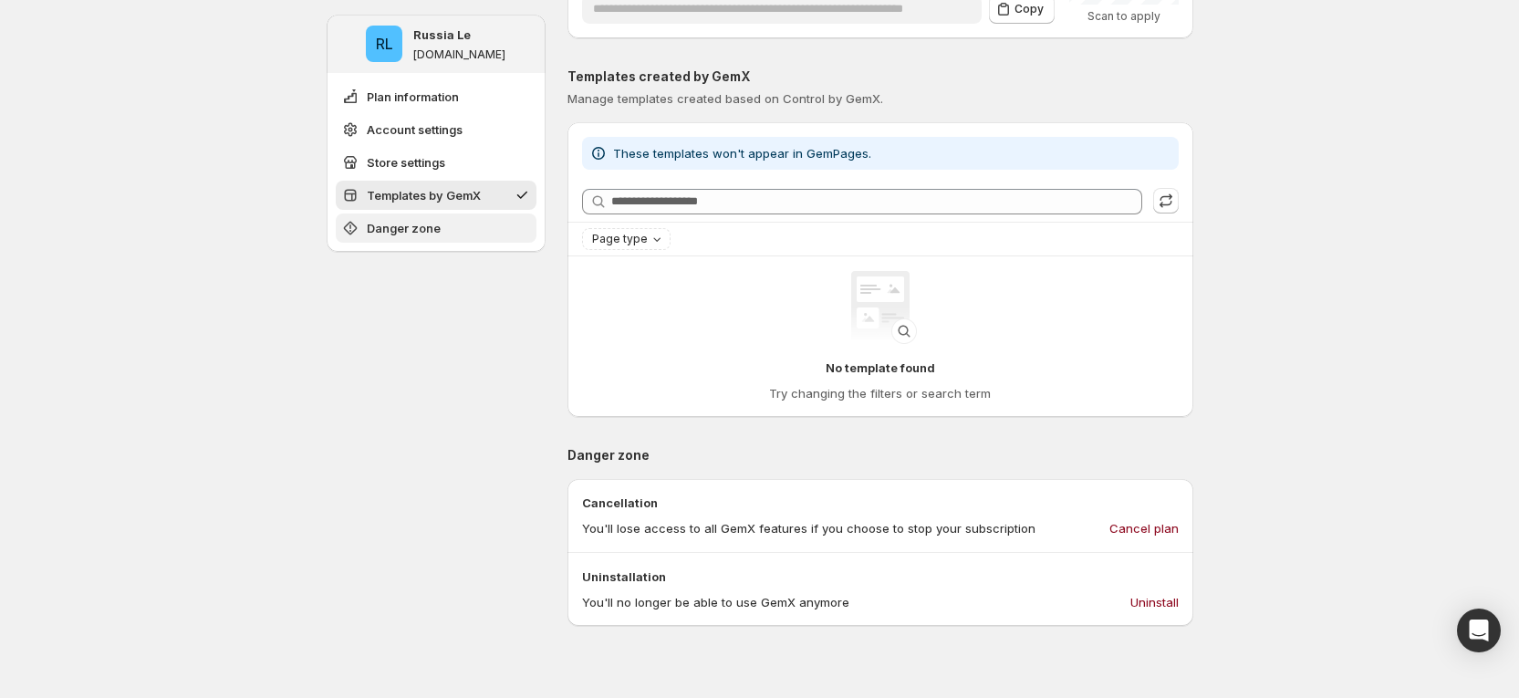
click at [441, 241] on button "Danger zone" at bounding box center [436, 228] width 201 height 29
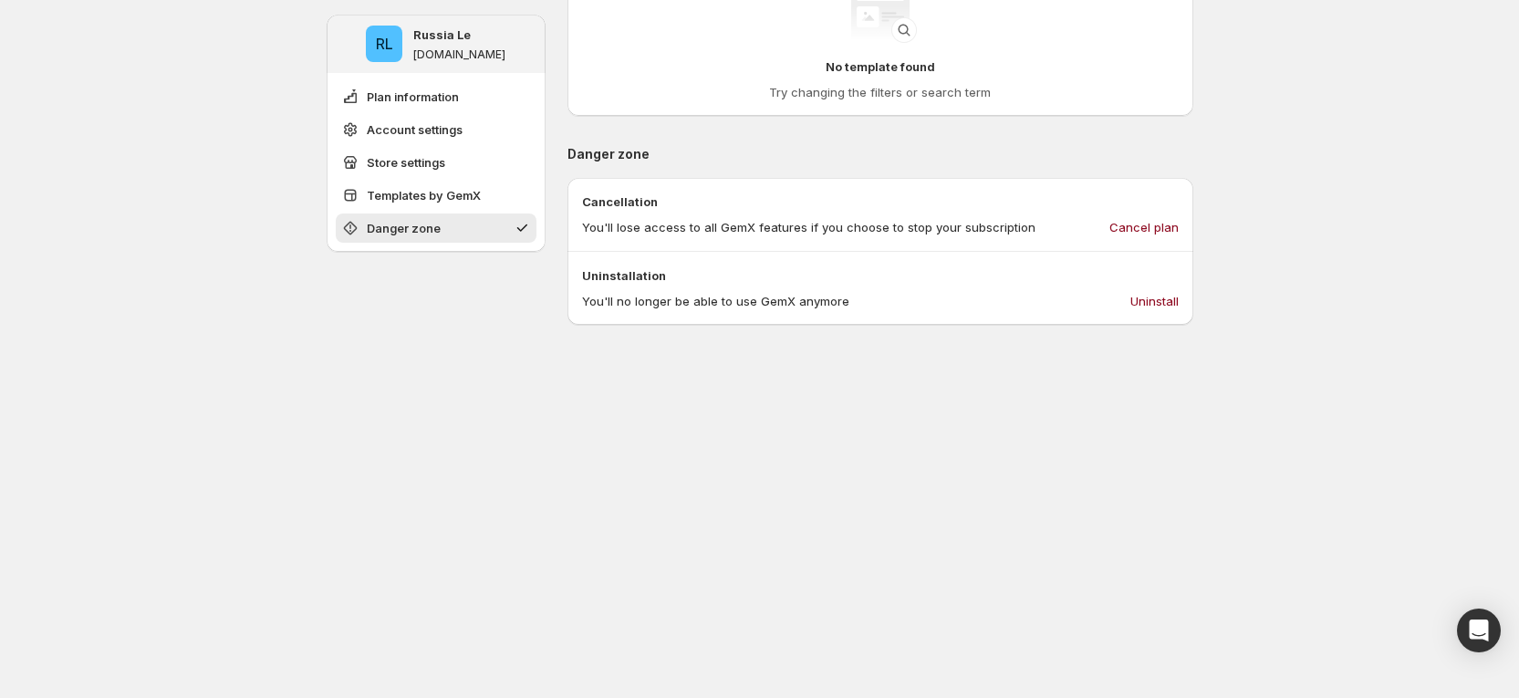
scroll to position [1125, 0]
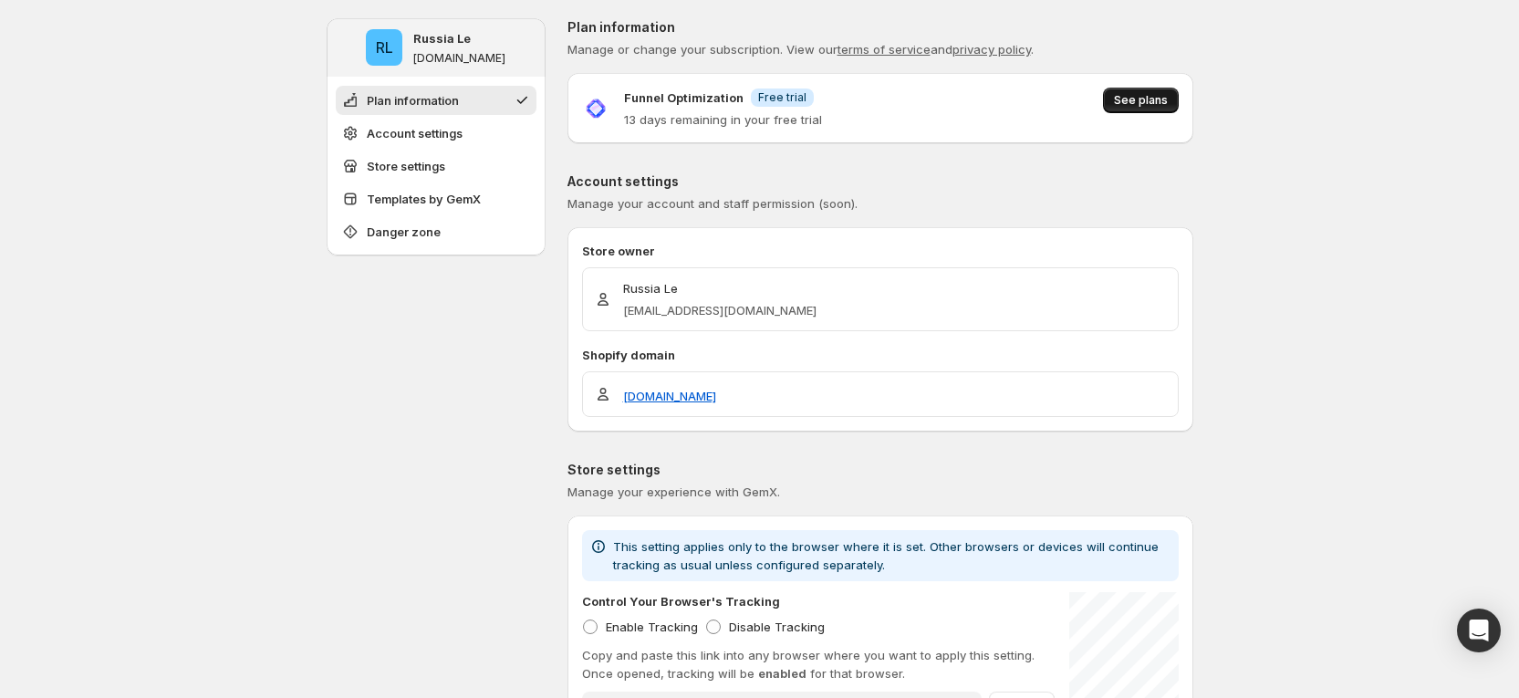
click at [1130, 89] on button "See plans" at bounding box center [1141, 101] width 76 height 26
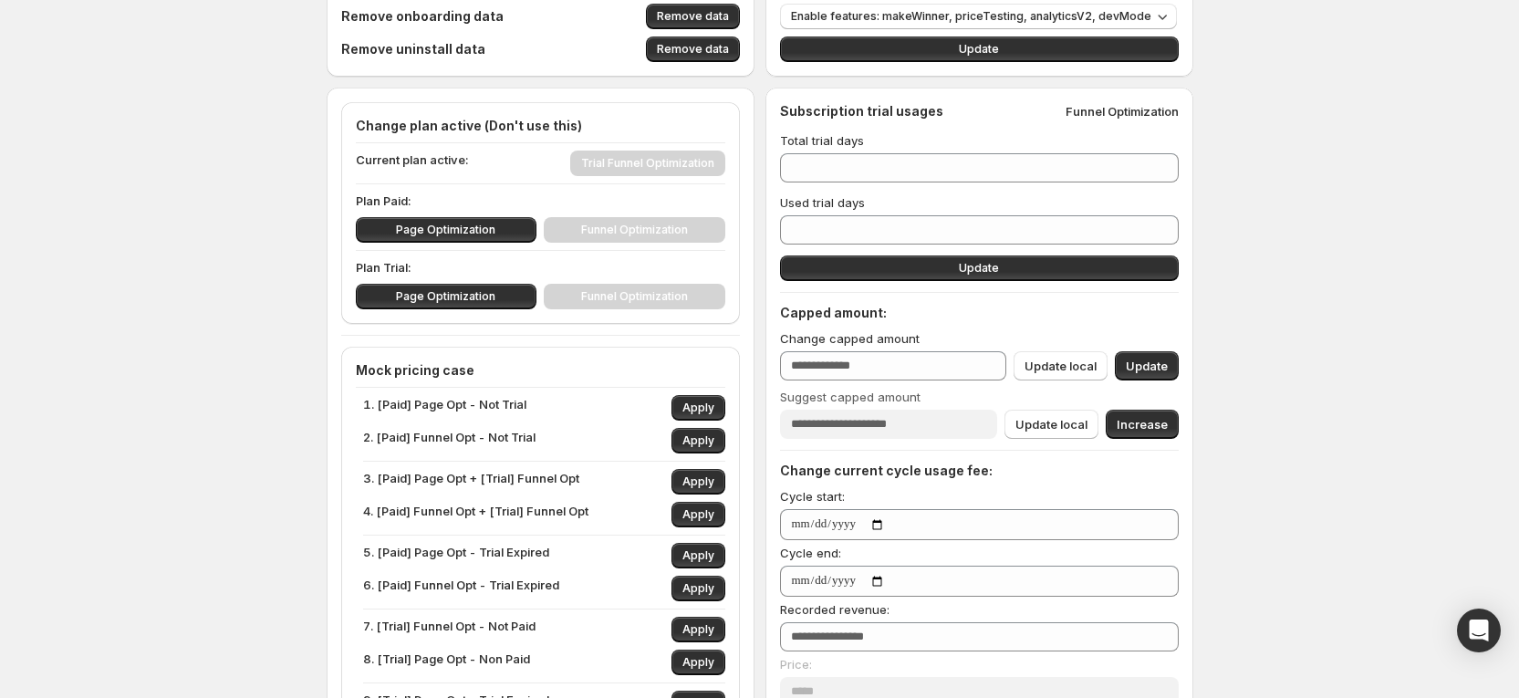
scroll to position [137, 0]
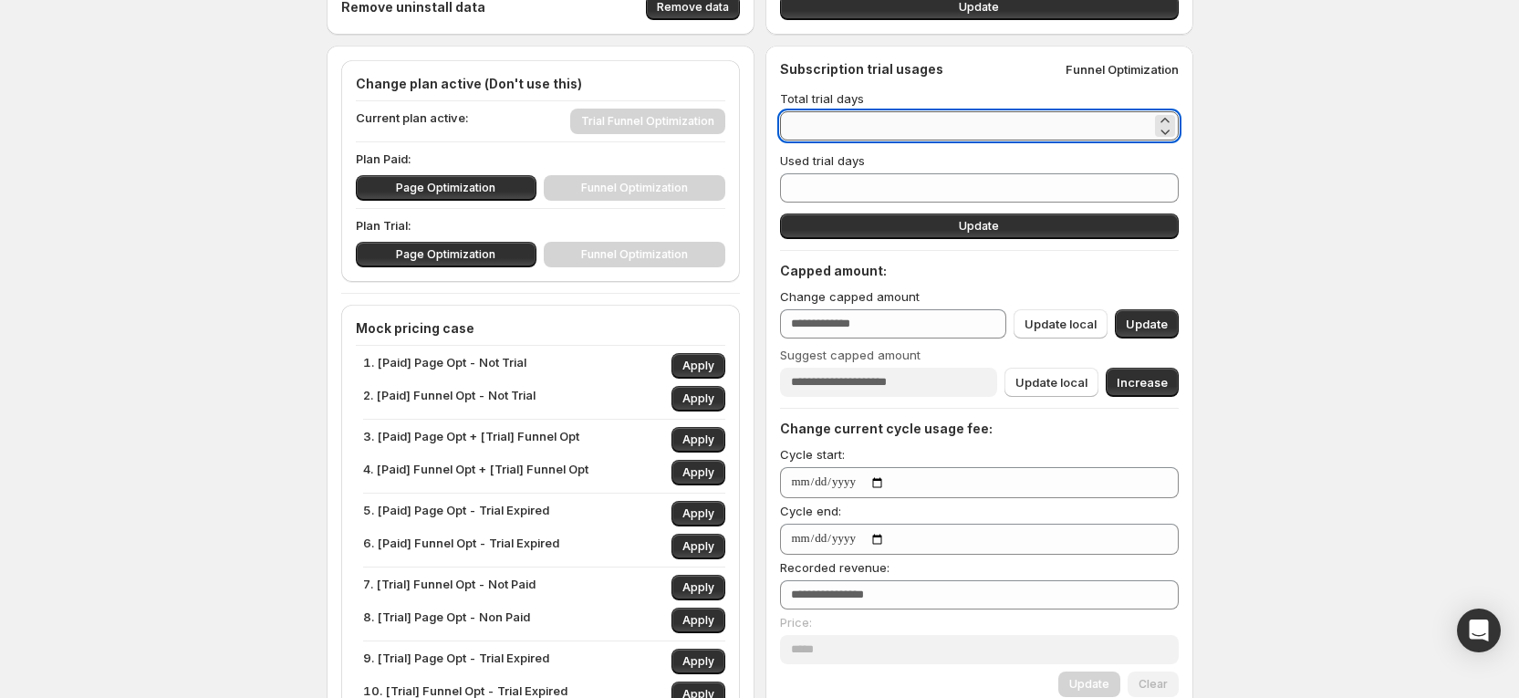
click at [887, 127] on input "**" at bounding box center [965, 125] width 371 height 29
